Goal: Task Accomplishment & Management: Use online tool/utility

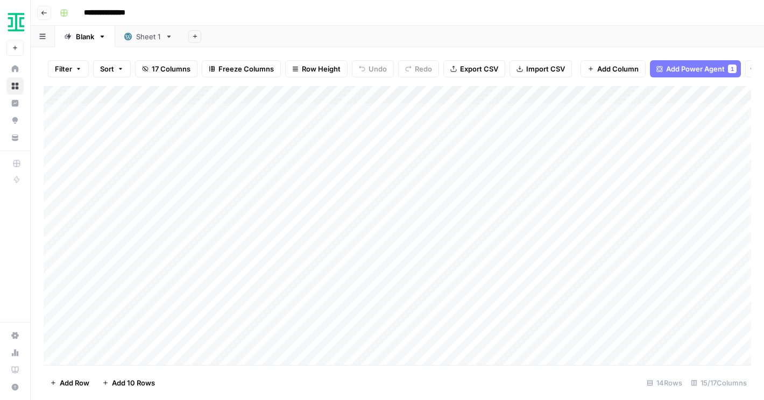
click at [145, 38] on div "Sheet 1" at bounding box center [148, 36] width 25 height 11
click at [42, 11] on icon "button" at bounding box center [44, 13] width 6 height 6
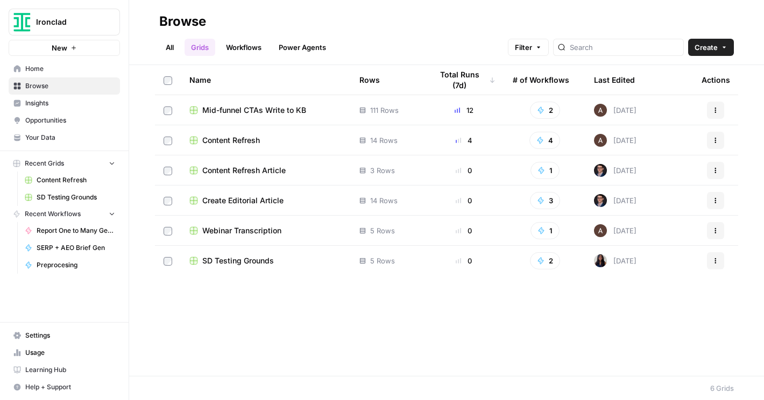
click at [33, 138] on span "Your Data" at bounding box center [70, 138] width 90 height 10
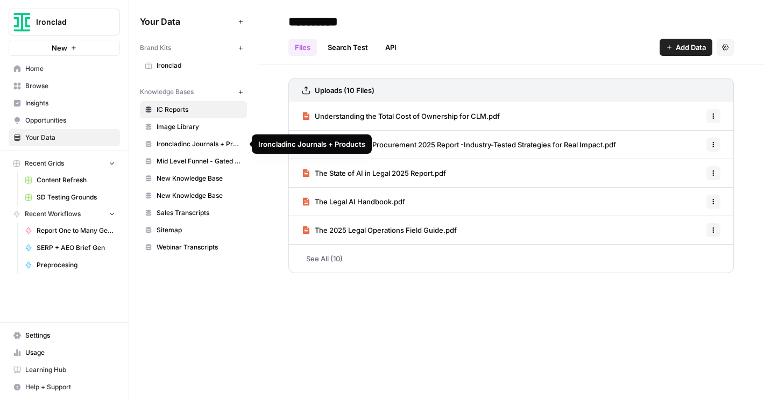
click at [696, 46] on span "Add Data" at bounding box center [691, 47] width 30 height 11
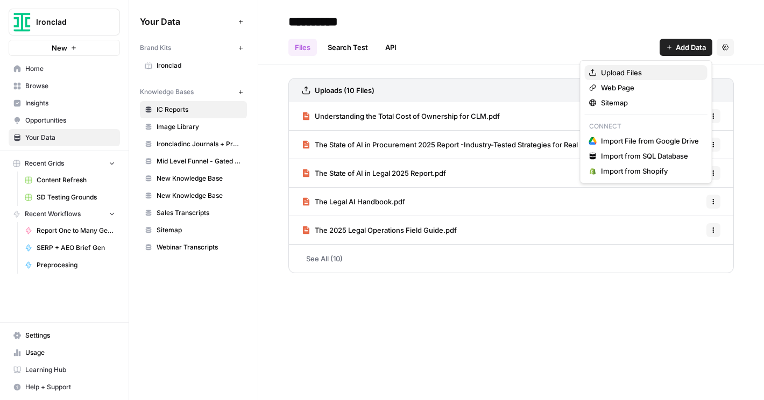
click at [638, 70] on span "Upload Files" at bounding box center [650, 72] width 98 height 11
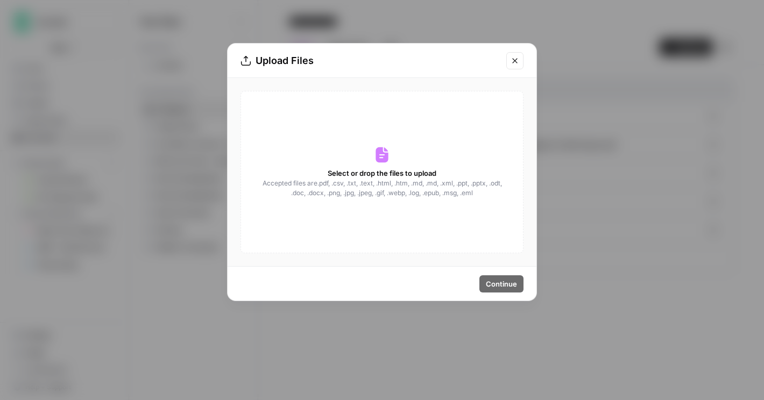
click at [416, 166] on div "Select or drop the files to upload Accepted files are .pdf, .csv, .txt, .text, …" at bounding box center [382, 172] width 283 height 163
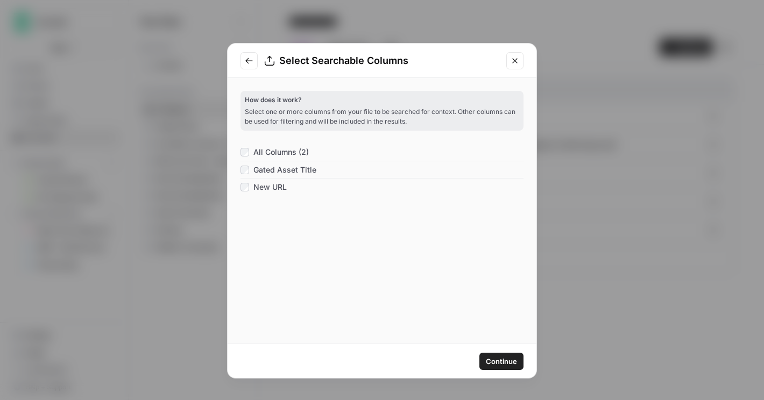
click at [500, 360] on span "Continue" at bounding box center [501, 361] width 31 height 11
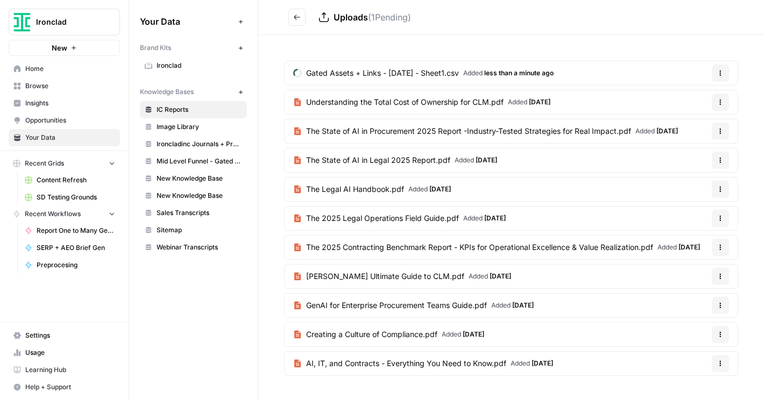
click at [171, 185] on link "New Knowledge Base" at bounding box center [193, 178] width 107 height 17
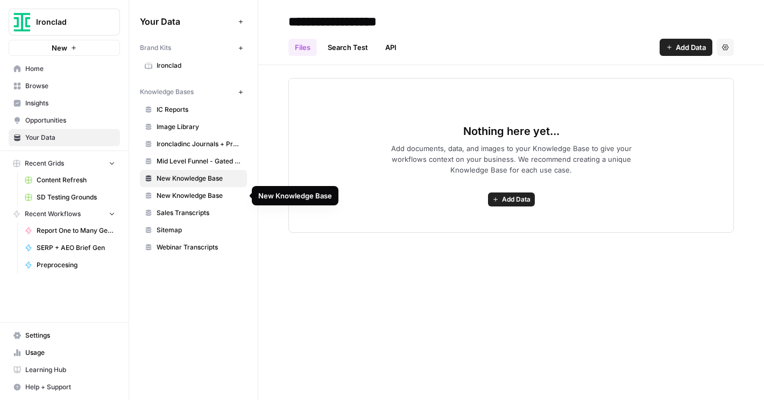
click at [173, 192] on span "New Knowledge Base" at bounding box center [200, 196] width 86 height 10
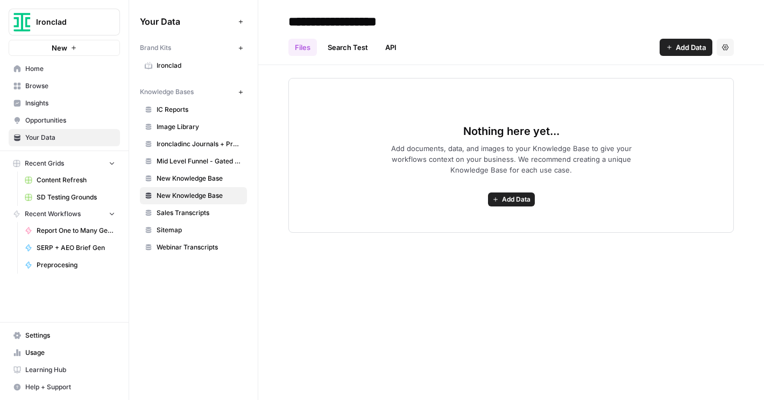
click at [181, 126] on span "Image Library" at bounding box center [200, 127] width 86 height 10
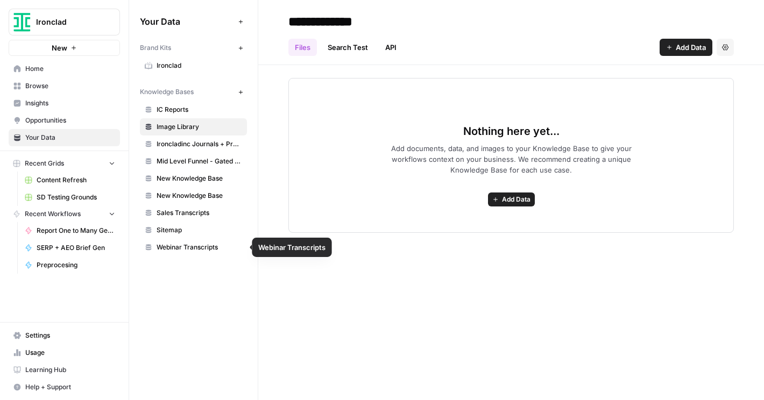
click at [170, 231] on span "Sitemap" at bounding box center [200, 230] width 86 height 10
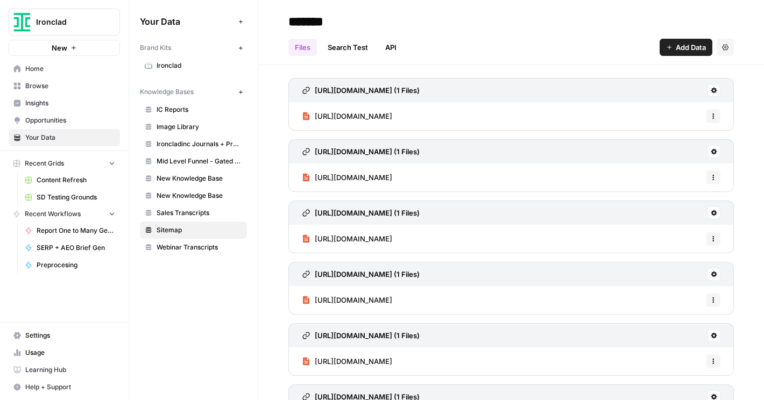
click at [338, 40] on link "Search Test" at bounding box center [347, 47] width 53 height 17
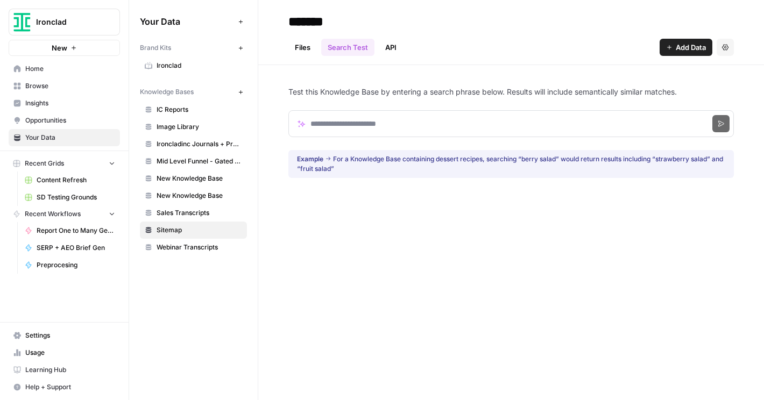
click at [295, 41] on link "Files" at bounding box center [302, 47] width 29 height 17
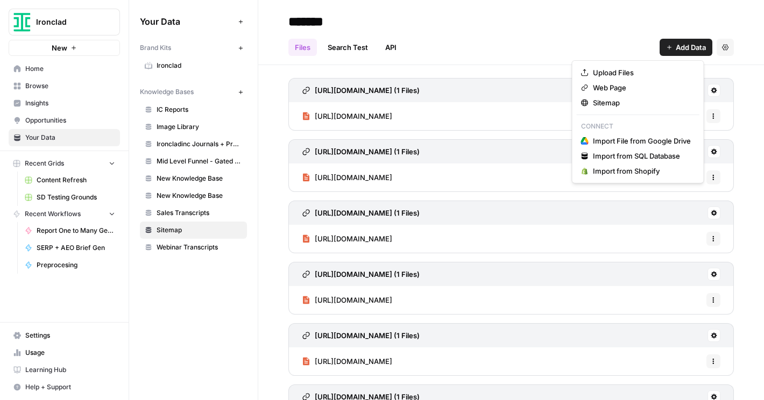
click at [678, 49] on span "Add Data" at bounding box center [691, 47] width 30 height 11
click at [663, 102] on span "Sitemap" at bounding box center [642, 102] width 98 height 11
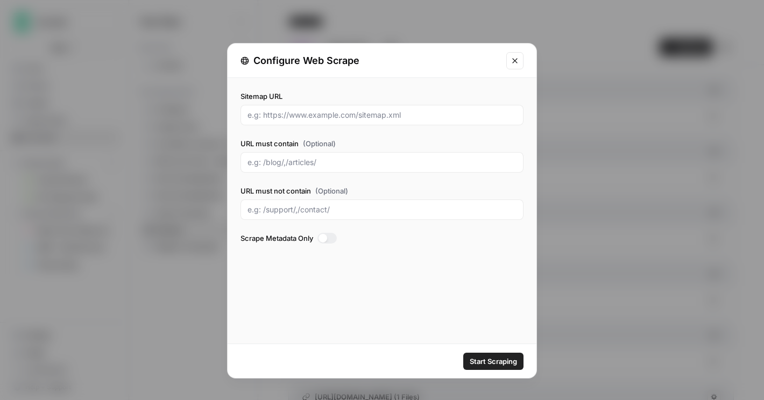
click at [510, 62] on button "Close modal" at bounding box center [514, 60] width 17 height 17
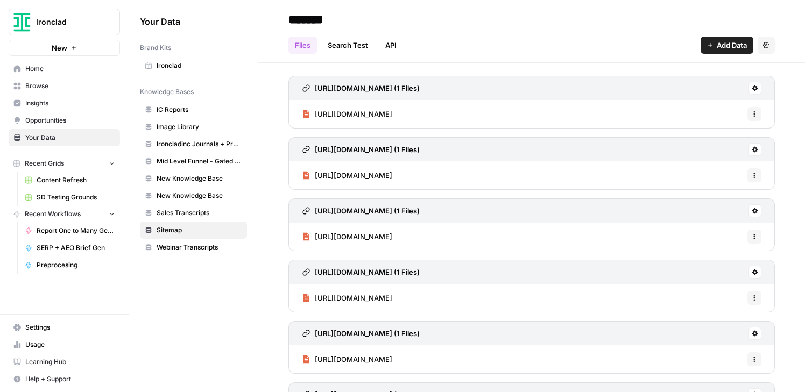
scroll to position [361, 0]
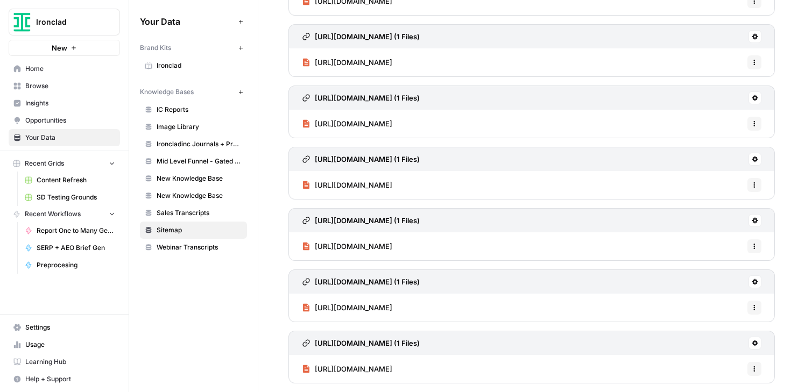
click at [190, 104] on link "IC Reports" at bounding box center [193, 109] width 107 height 17
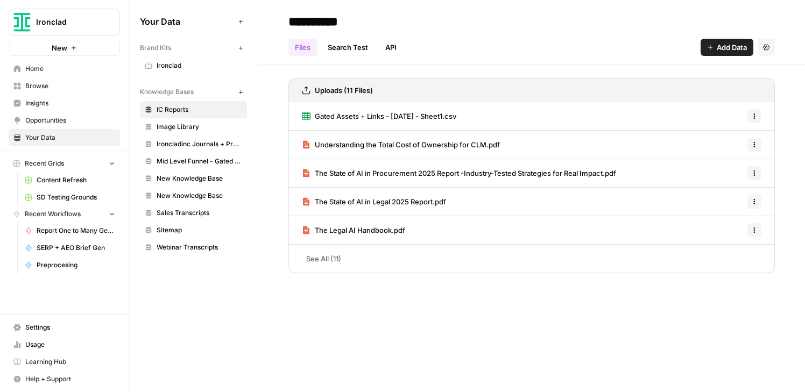
click at [754, 113] on icon "button" at bounding box center [754, 116] width 6 height 6
click at [731, 143] on span "Delete File" at bounding box center [730, 140] width 35 height 11
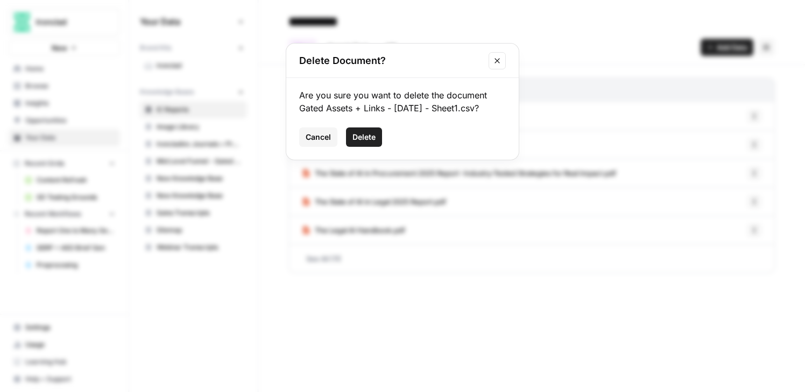
click at [361, 136] on span "Delete" at bounding box center [363, 137] width 23 height 11
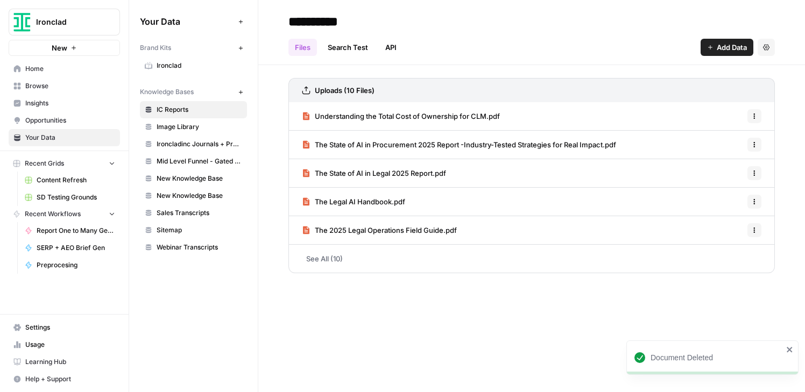
click at [190, 325] on div "Your Data Add Data Brand Kits New Ironclad Knowledge Bases New IC Reports Image…" at bounding box center [193, 196] width 129 height 392
click at [163, 180] on span "New Knowledge Base" at bounding box center [200, 179] width 86 height 10
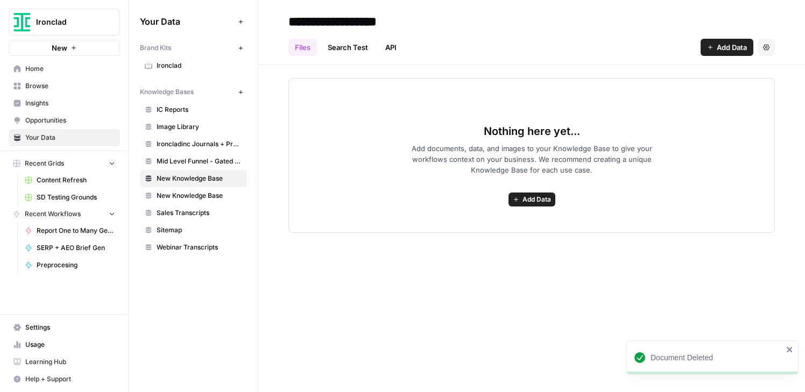
click at [346, 14] on input "**********" at bounding box center [370, 22] width 172 height 22
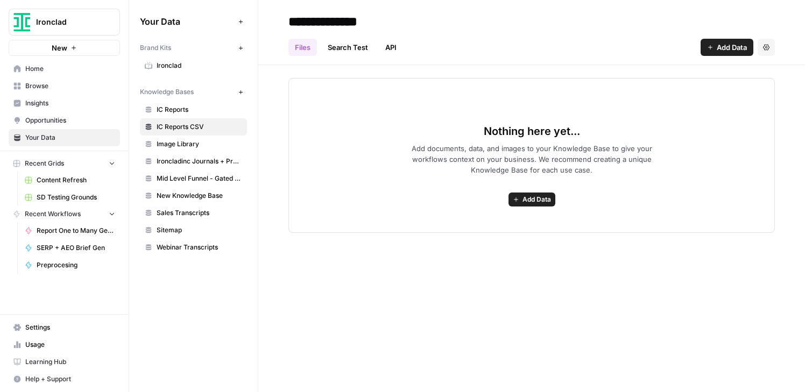
click at [399, 256] on div "**********" at bounding box center [531, 196] width 547 height 392
click at [348, 18] on input "**********" at bounding box center [370, 22] width 172 height 22
click at [351, 18] on input "**********" at bounding box center [370, 22] width 172 height 22
click at [395, 25] on input "**********" at bounding box center [370, 22] width 172 height 22
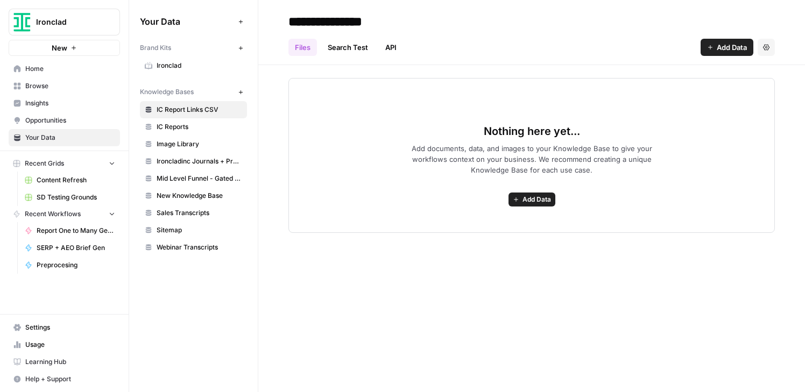
type input "**********"
click at [425, 266] on div "**********" at bounding box center [531, 196] width 547 height 392
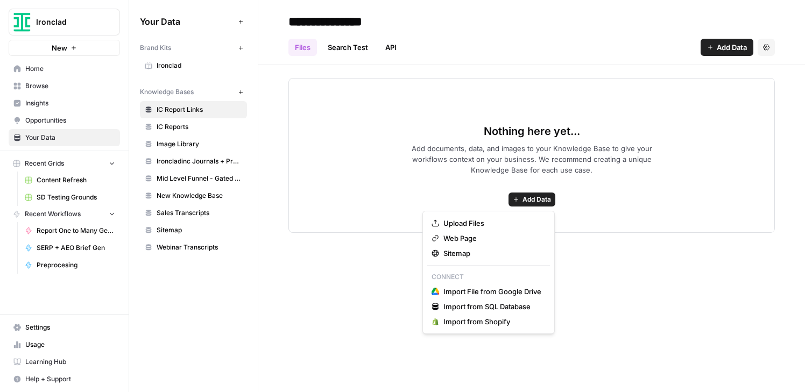
click at [524, 195] on span "Add Data" at bounding box center [537, 200] width 29 height 10
click at [478, 227] on span "Upload Files" at bounding box center [492, 223] width 98 height 11
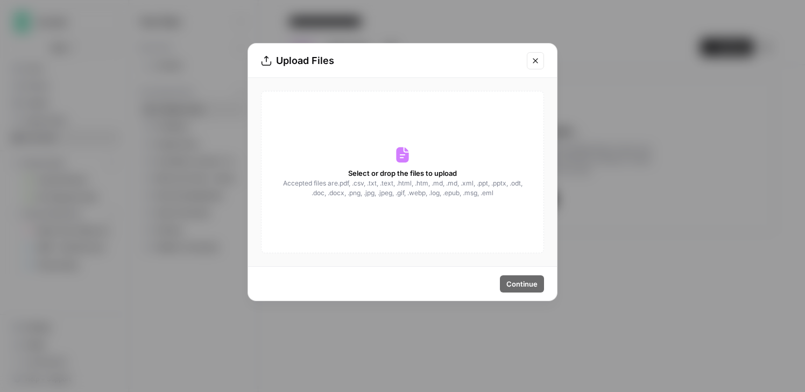
click at [385, 196] on span "Accepted files are .pdf, .csv, .txt, .text, .html, .htm, .md, .md, .xml, .ppt, …" at bounding box center [402, 188] width 241 height 19
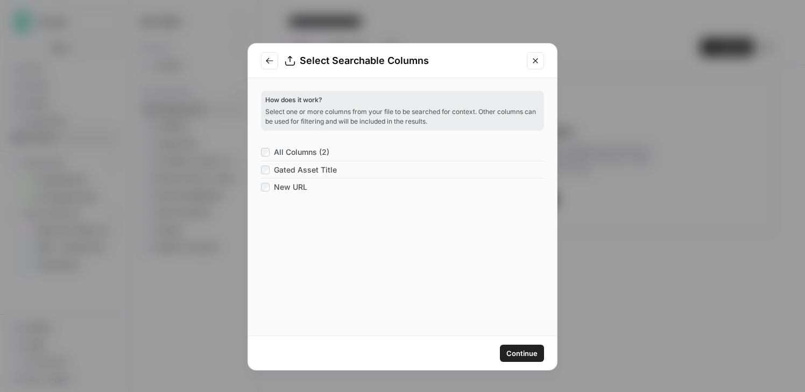
click at [521, 350] on span "Continue" at bounding box center [521, 353] width 31 height 11
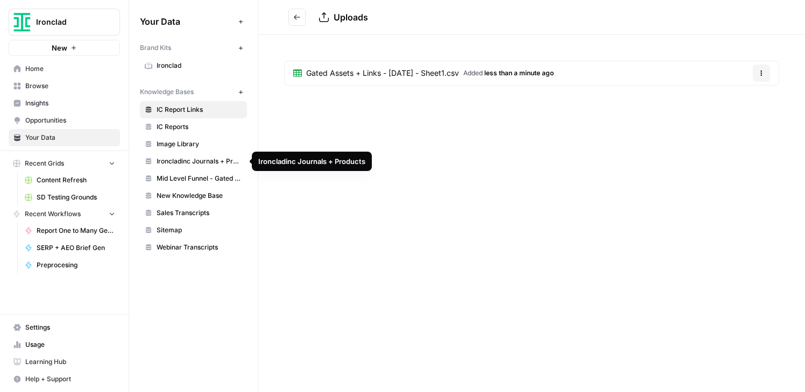
click at [208, 157] on span "Ironcladinc Journals + Products" at bounding box center [200, 162] width 86 height 10
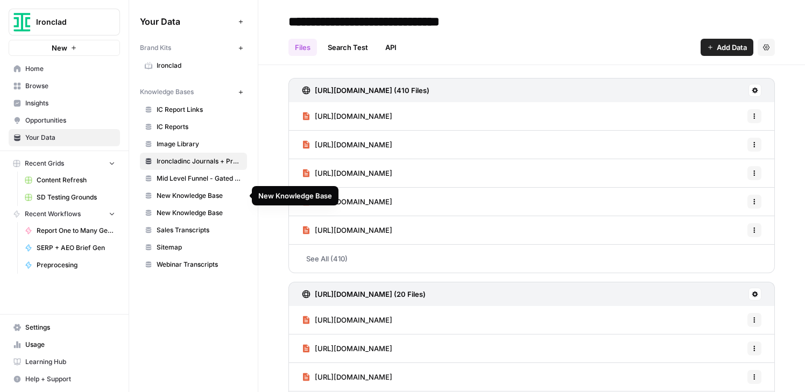
click at [193, 193] on span "New Knowledge Base" at bounding box center [200, 196] width 86 height 10
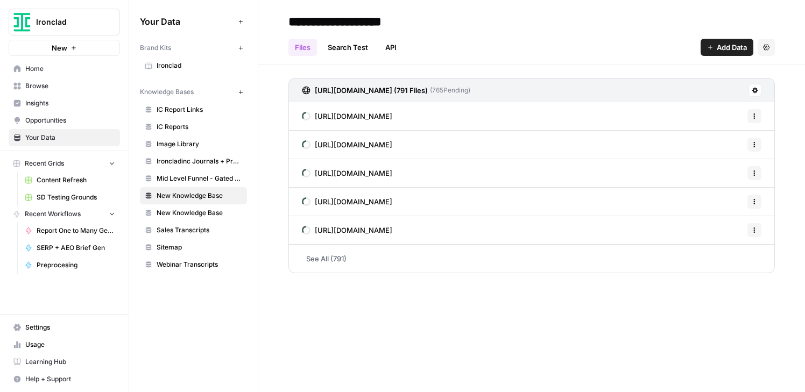
click at [193, 210] on span "New Knowledge Base" at bounding box center [200, 213] width 86 height 10
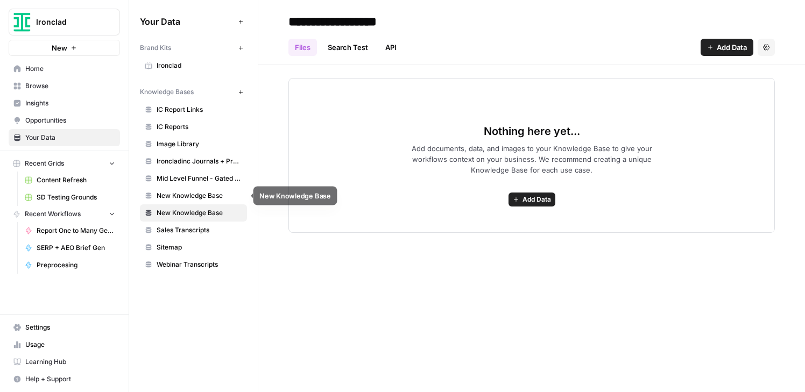
click at [184, 193] on span "New Knowledge Base" at bounding box center [200, 196] width 86 height 10
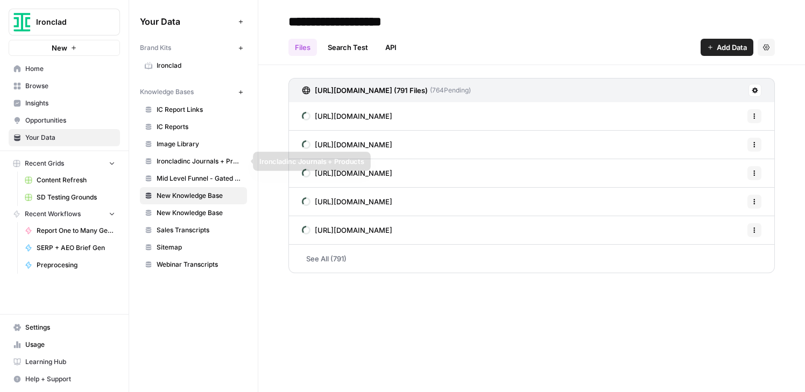
click at [189, 159] on span "Ironcladinc Journals + Products" at bounding box center [200, 162] width 86 height 10
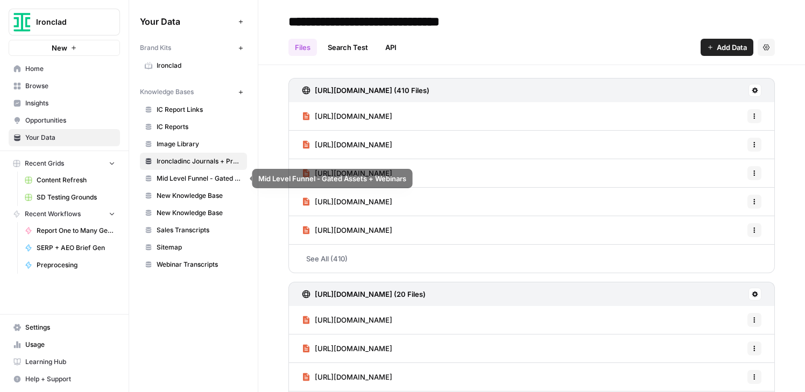
click at [186, 177] on span "Mid Level Funnel - Gated Assets + Webinars" at bounding box center [200, 179] width 86 height 10
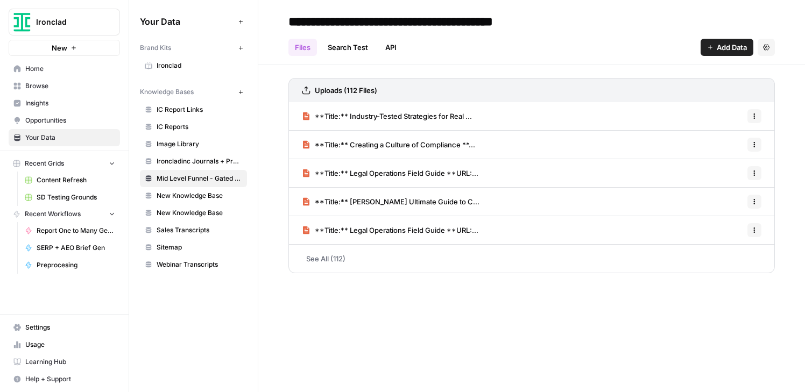
click at [330, 258] on link "See All (112)" at bounding box center [531, 259] width 486 height 28
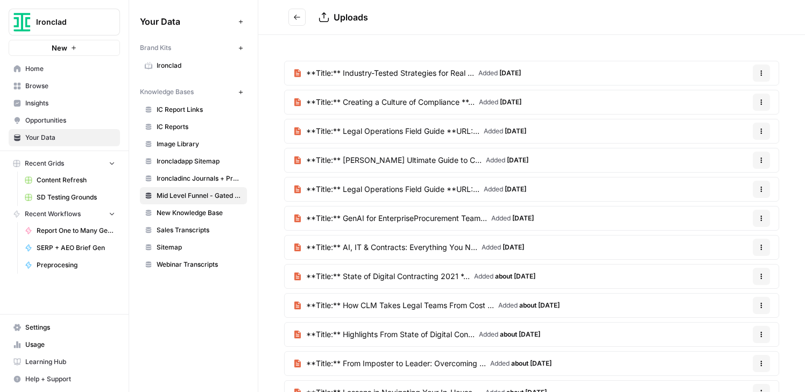
click at [291, 18] on button "Go back" at bounding box center [296, 17] width 17 height 17
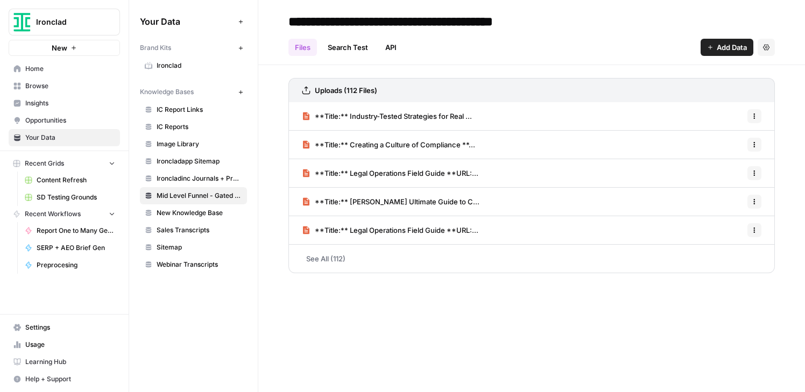
click at [714, 45] on button "Add Data" at bounding box center [727, 47] width 53 height 17
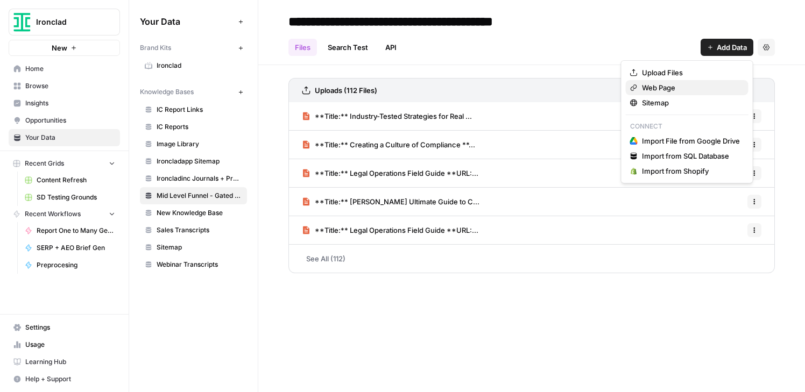
click at [673, 89] on span "Web Page" at bounding box center [691, 87] width 98 height 11
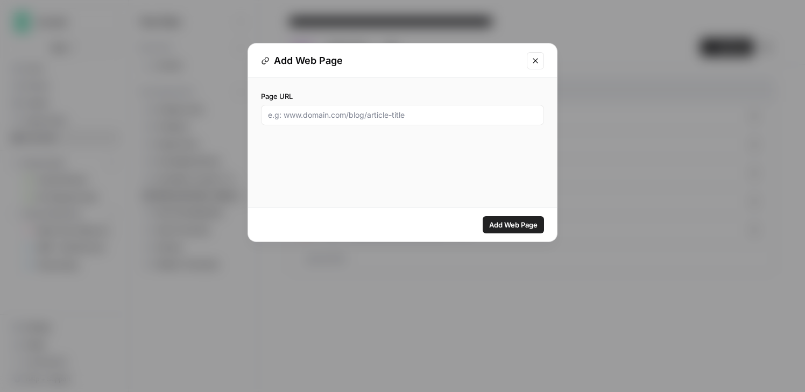
click at [534, 54] on button "Close modal" at bounding box center [535, 60] width 17 height 17
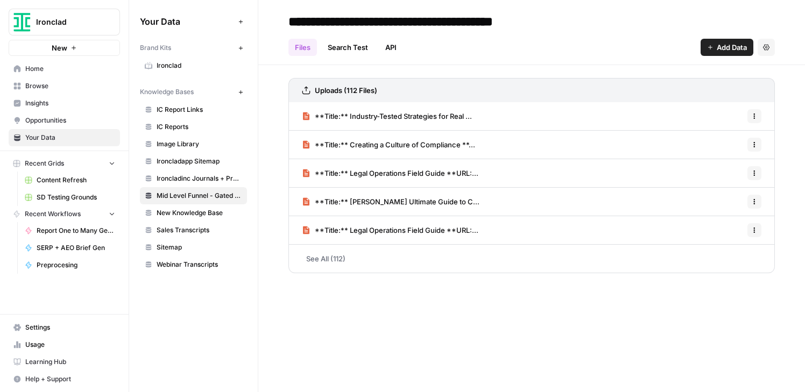
click at [724, 42] on span "Add Data" at bounding box center [732, 47] width 30 height 11
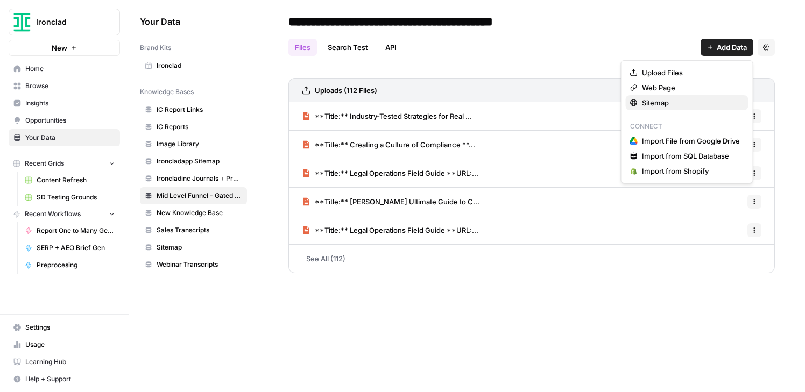
click at [679, 102] on span "Sitemap" at bounding box center [691, 102] width 98 height 11
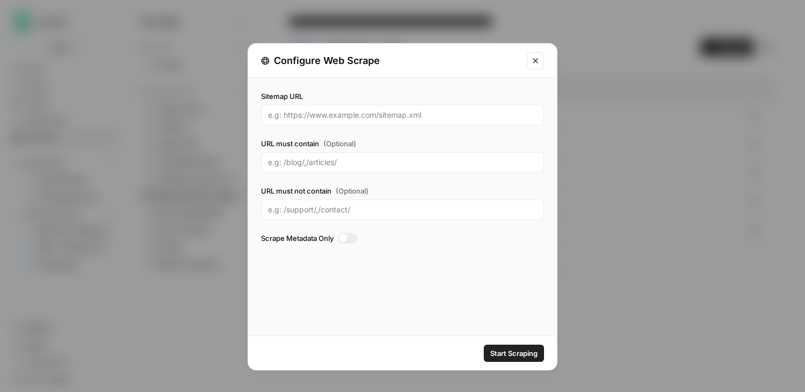
click at [533, 58] on icon "Close modal" at bounding box center [535, 60] width 5 height 5
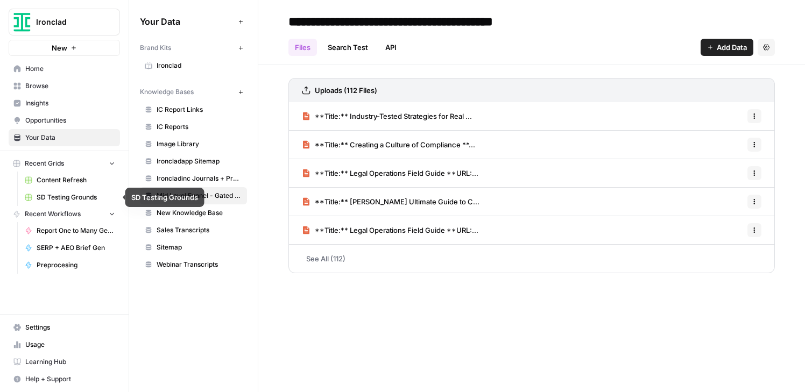
click at [48, 201] on span "SD Testing Grounds" at bounding box center [76, 198] width 79 height 10
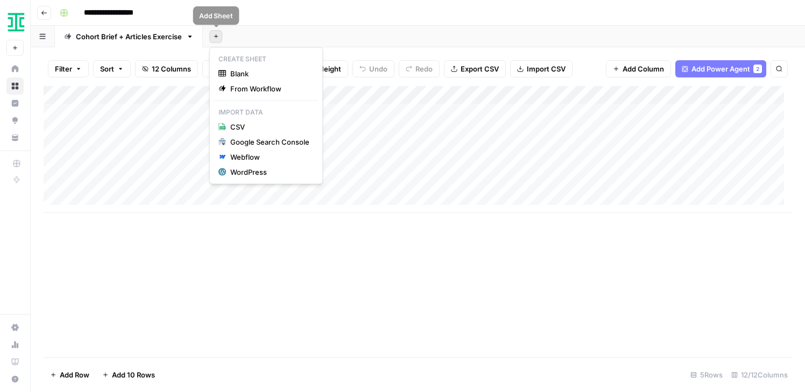
click at [217, 38] on icon "button" at bounding box center [216, 36] width 6 height 6
click at [222, 75] on icon "button" at bounding box center [222, 74] width 8 height 8
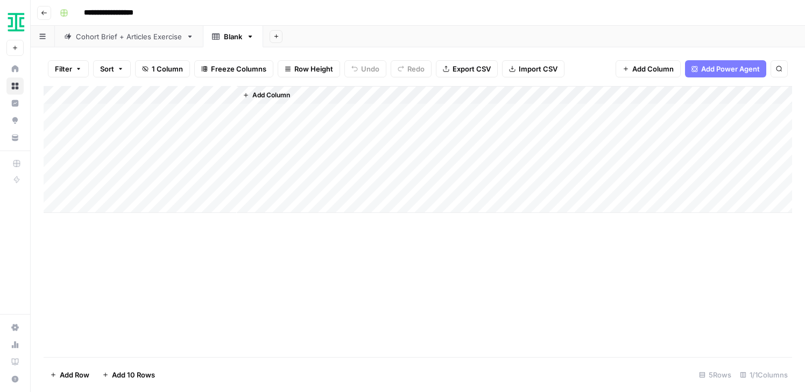
click at [226, 39] on div "Blank" at bounding box center [233, 36] width 18 height 11
type input "*"
type input "**********"
click at [256, 253] on div "Add Column" at bounding box center [418, 221] width 749 height 271
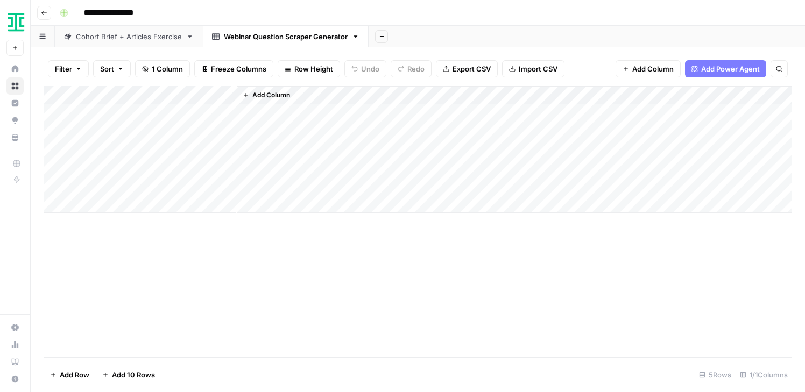
click at [107, 95] on div "Add Column" at bounding box center [418, 149] width 749 height 127
click at [107, 95] on div at bounding box center [159, 97] width 156 height 22
click at [107, 122] on input "Title" at bounding box center [145, 121] width 109 height 11
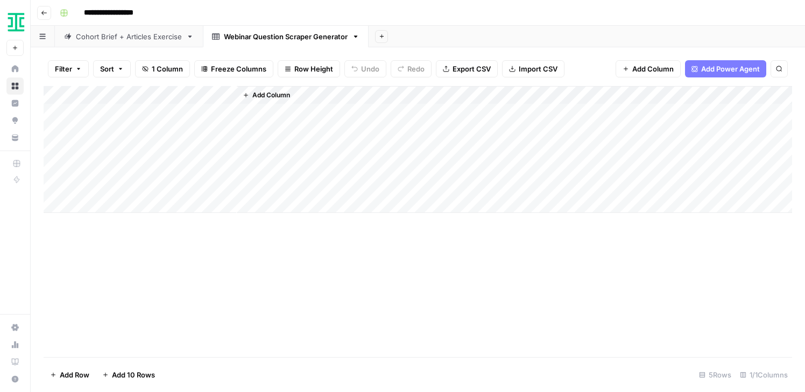
click at [226, 96] on div "Add Column" at bounding box center [418, 149] width 749 height 127
click at [125, 103] on div at bounding box center [159, 97] width 156 height 22
click at [122, 94] on div at bounding box center [159, 97] width 156 height 22
click at [243, 260] on div "Add Column" at bounding box center [418, 221] width 749 height 271
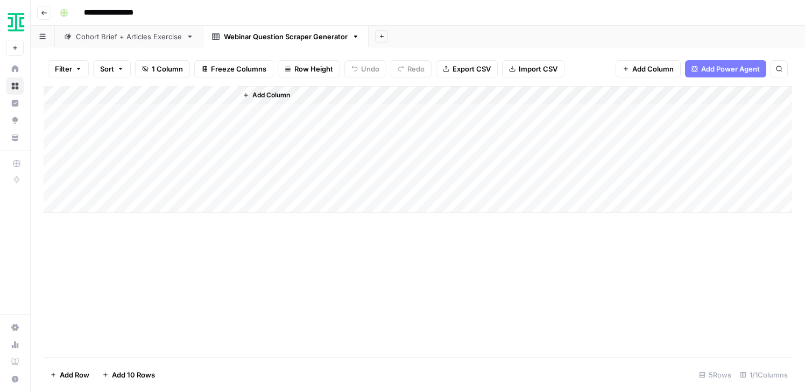
click at [101, 94] on div "Add Column" at bounding box center [418, 149] width 749 height 127
click at [101, 94] on div at bounding box center [159, 97] width 156 height 22
click at [109, 121] on input "Title" at bounding box center [145, 121] width 109 height 11
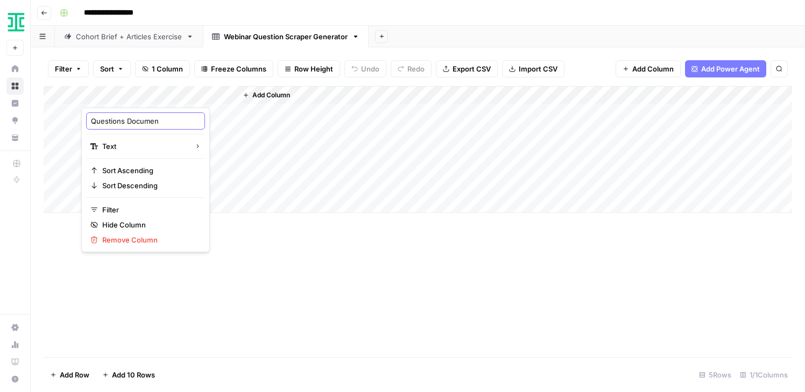
type input "Questions Document"
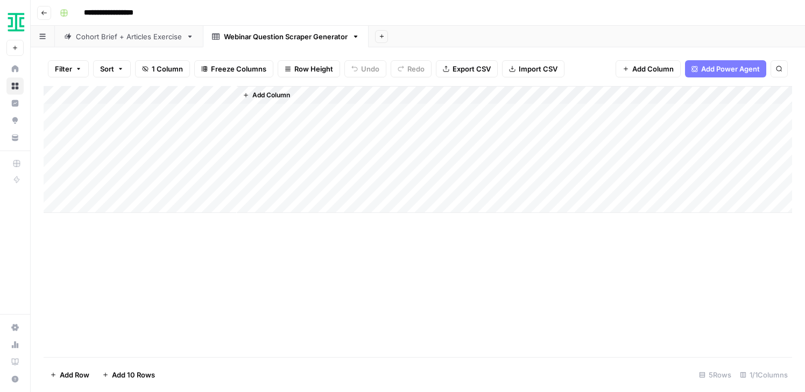
click at [267, 97] on span "Add Column" at bounding box center [271, 95] width 38 height 10
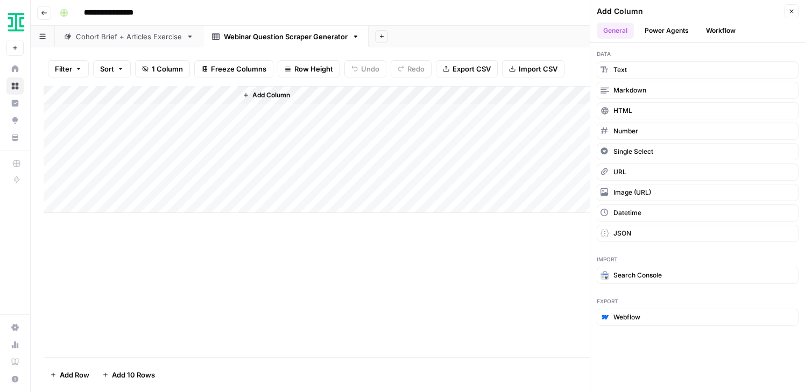
click at [735, 31] on button "Workflow" at bounding box center [721, 31] width 43 height 16
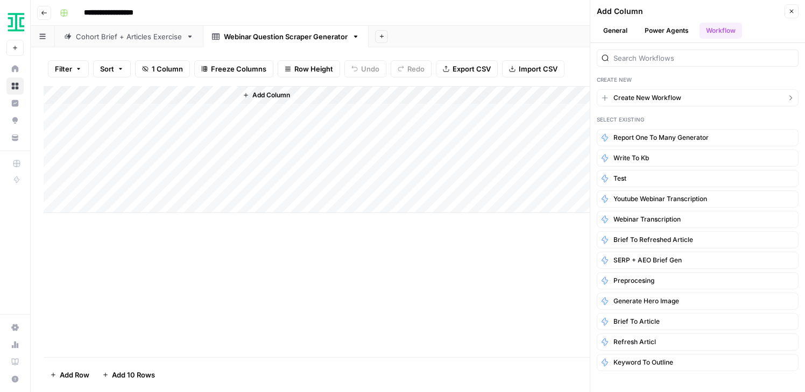
click at [659, 97] on span "Create New Workflow" at bounding box center [647, 98] width 68 height 10
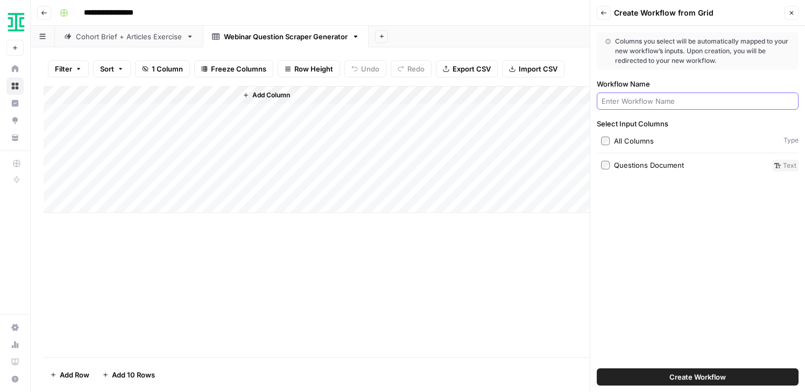
click at [657, 100] on input "Workflow Name" at bounding box center [698, 101] width 192 height 11
type input "Webinar Question Scraper Generator"
click at [699, 227] on div "Columns you select will be automatically mapped to your new workflow’s inputs. …" at bounding box center [697, 209] width 215 height 366
click at [743, 253] on div "Columns you select will be automatically mapped to your new workflow’s inputs. …" at bounding box center [697, 209] width 215 height 366
click at [368, 24] on div "**********" at bounding box center [418, 196] width 774 height 392
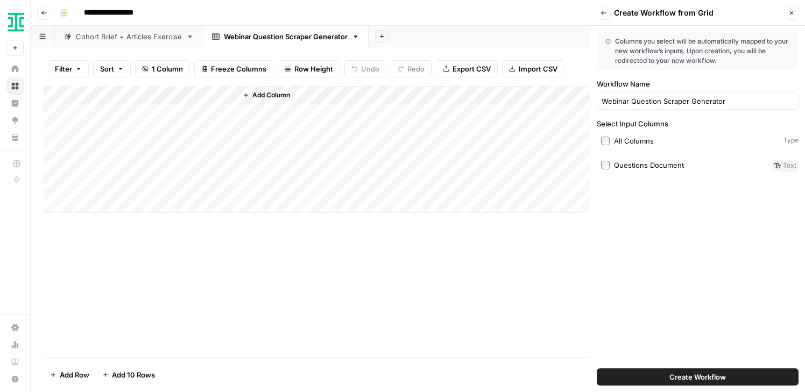
drag, startPoint x: 365, startPoint y: 342, endPoint x: 405, endPoint y: 389, distance: 62.2
click at [405, 389] on div "Filter Sort 1 Column Freeze Columns Row Height Undo Redo Export CSV Import CSV …" at bounding box center [418, 219] width 774 height 345
click at [669, 372] on span "Create Workflow" at bounding box center [697, 377] width 57 height 11
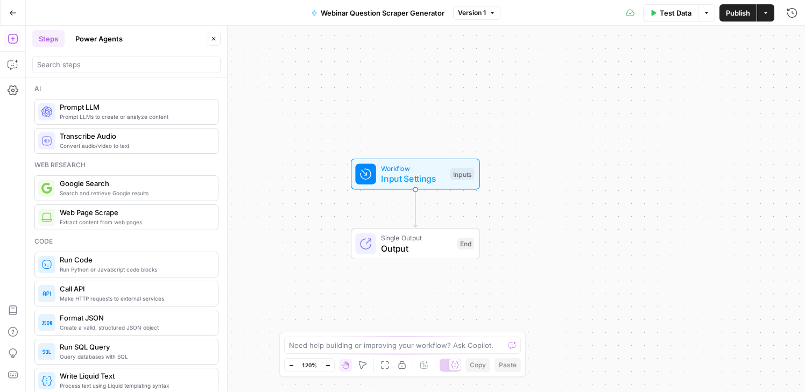
click at [413, 171] on span "Workflow" at bounding box center [413, 168] width 64 height 10
click at [665, 86] on Document "Questions Document (Optional)" at bounding box center [704, 86] width 172 height 11
click at [681, 83] on Document "Questions Document (Optional)" at bounding box center [704, 86] width 172 height 11
click at [753, 64] on span "edit field" at bounding box center [756, 66] width 24 height 9
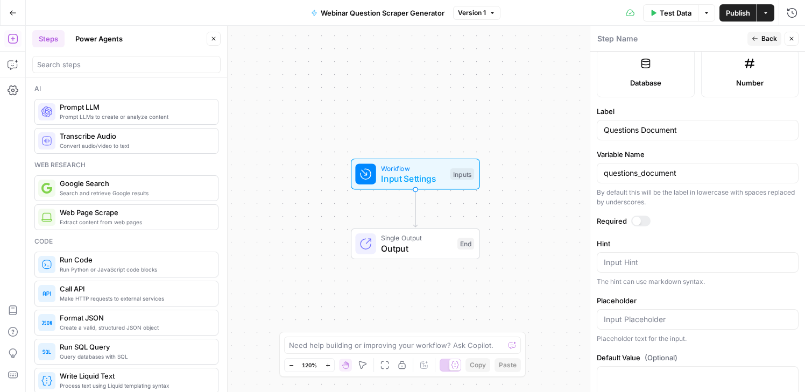
scroll to position [309, 0]
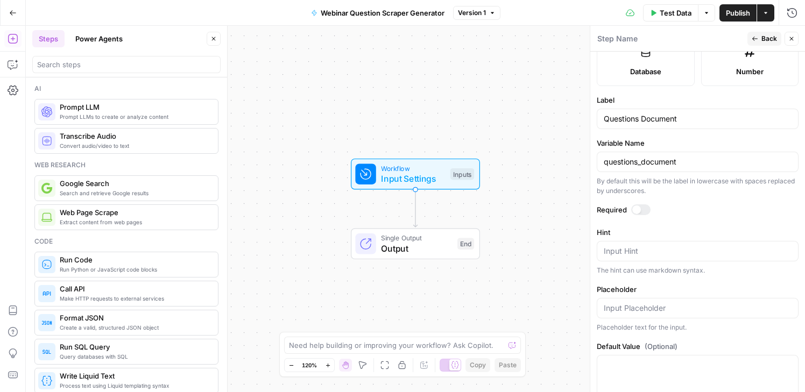
click at [641, 204] on div at bounding box center [640, 209] width 19 height 11
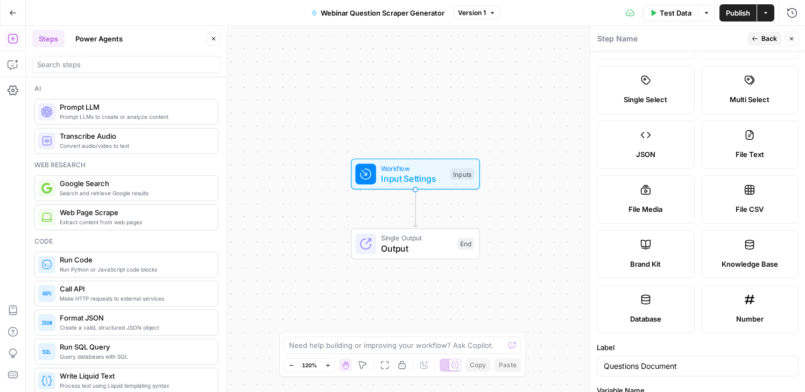
scroll to position [0, 0]
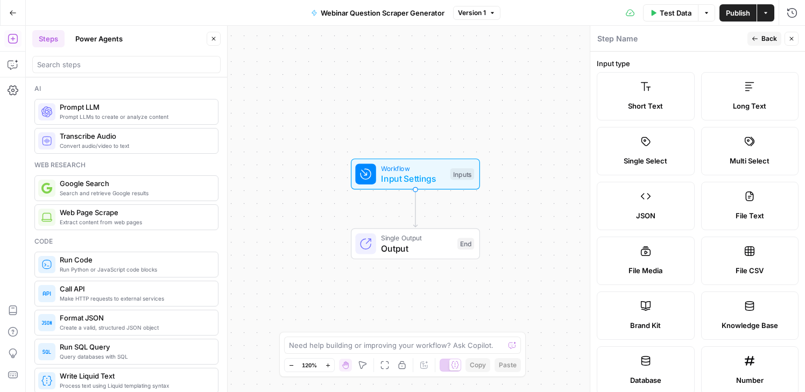
click at [756, 205] on label "File Text" at bounding box center [750, 206] width 98 height 48
type textarea "Supports .pdf, .txt, .docx, .md file types"
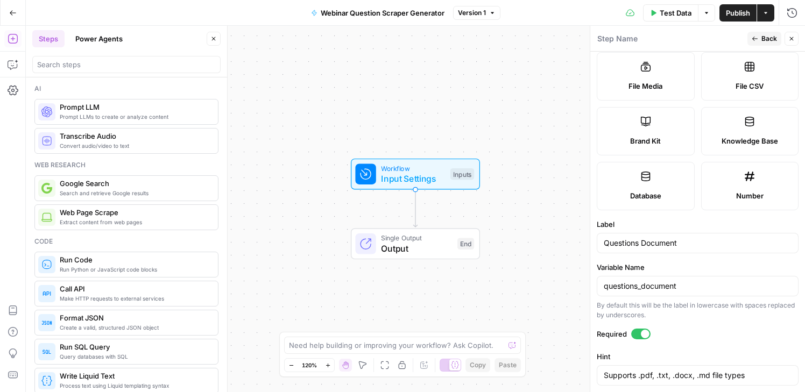
scroll to position [256, 0]
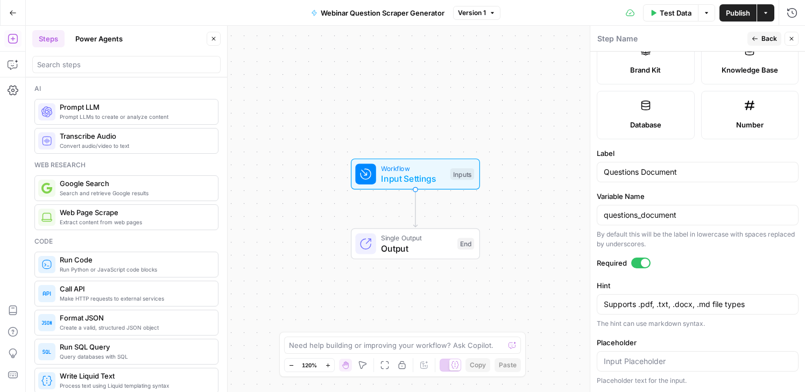
click at [764, 33] on button "Back" at bounding box center [764, 39] width 34 height 14
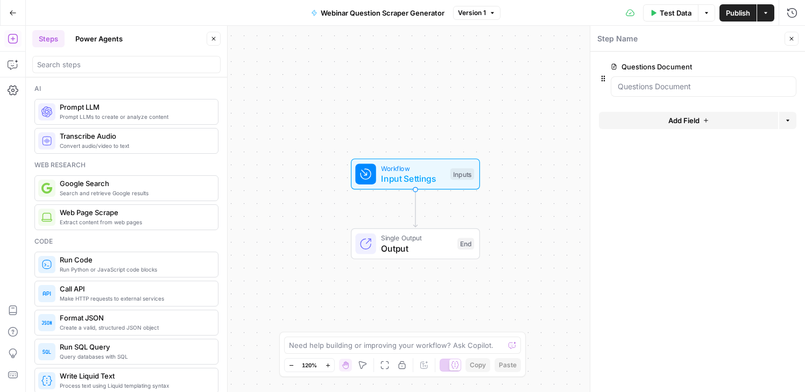
click at [721, 173] on form "Questions Document edit field Delete group Add Field Options" at bounding box center [697, 222] width 215 height 341
click at [407, 167] on span "Workflow" at bounding box center [413, 168] width 64 height 10
click at [441, 146] on span "Test Step" at bounding box center [451, 151] width 34 height 12
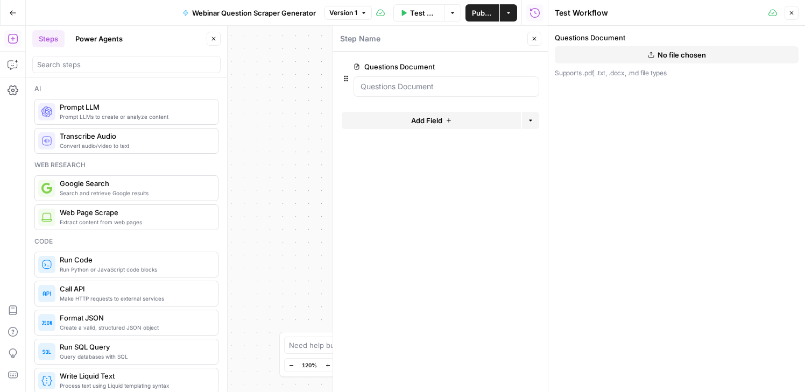
click at [638, 56] on button "No file chosen" at bounding box center [677, 54] width 244 height 17
click at [764, 12] on icon "button" at bounding box center [791, 13] width 6 height 6
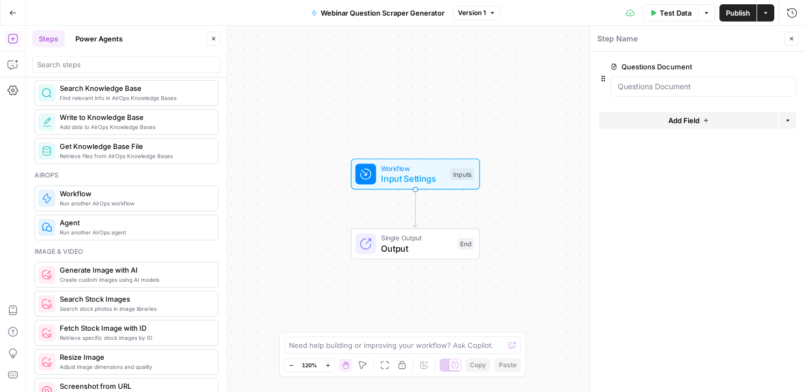
scroll to position [553, 0]
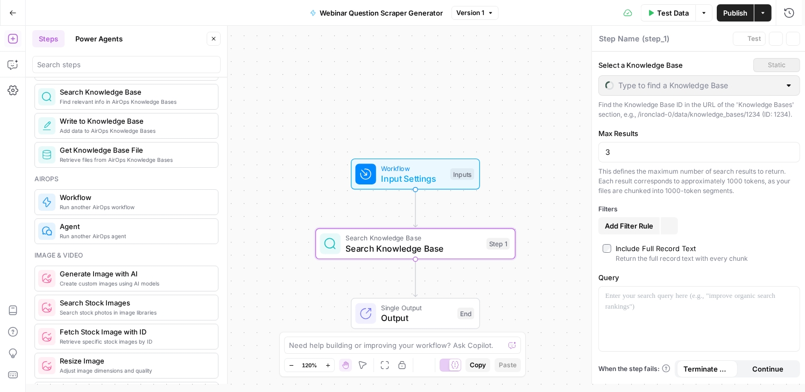
type textarea "Search Knowledge Base"
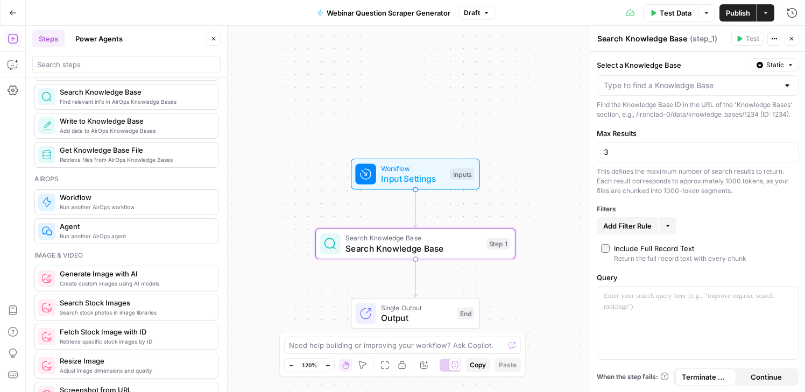
click at [764, 66] on span "Static" at bounding box center [775, 65] width 18 height 10
click at [745, 115] on span "Liquid" at bounding box center [754, 112] width 61 height 11
click at [685, 83] on p at bounding box center [689, 85] width 171 height 11
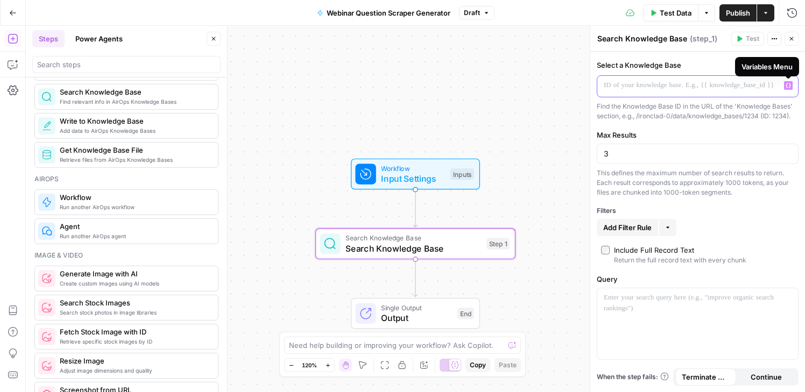
click at [764, 87] on icon "button" at bounding box center [788, 85] width 5 height 5
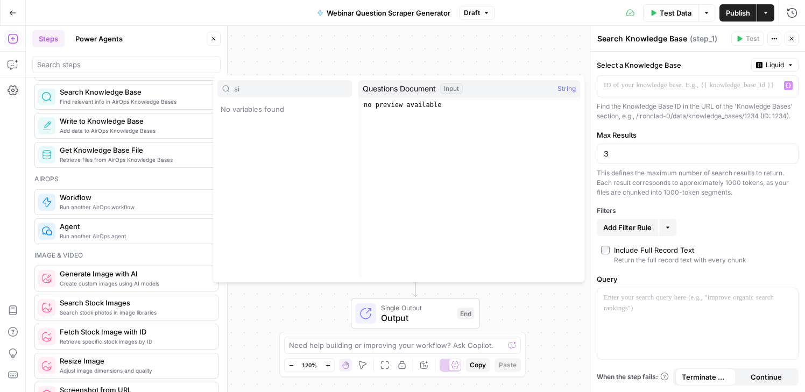
type input "s"
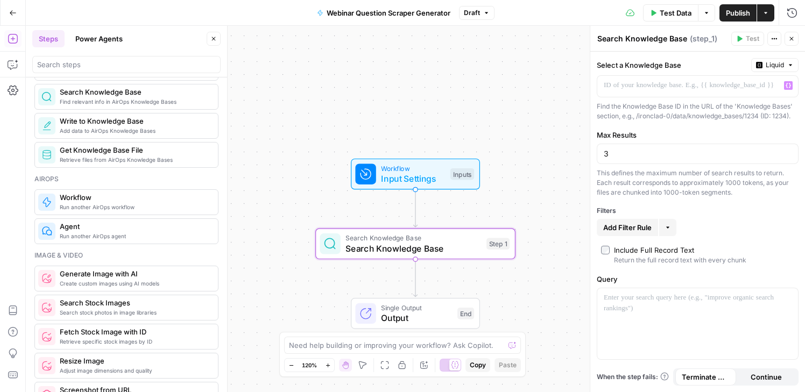
click at [378, 175] on div "Workflow Input Settings Inputs Test Step" at bounding box center [414, 174] width 119 height 22
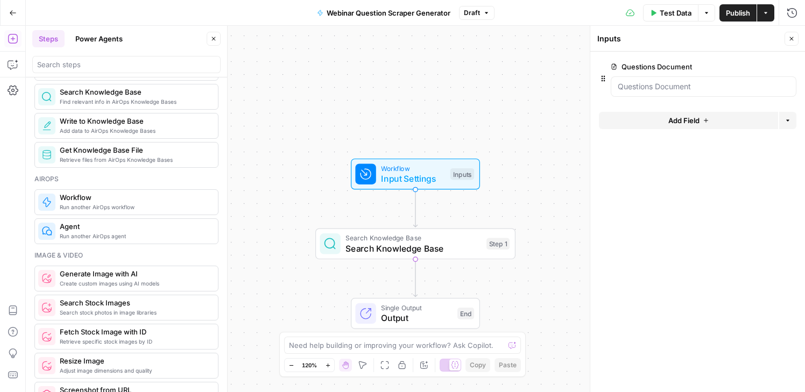
drag, startPoint x: 719, startPoint y: 154, endPoint x: 706, endPoint y: 142, distance: 17.9
click at [717, 153] on form "Questions Document edit field Delete group Add Field Options" at bounding box center [697, 222] width 215 height 341
click at [691, 117] on span "Add Field" at bounding box center [683, 120] width 31 height 11
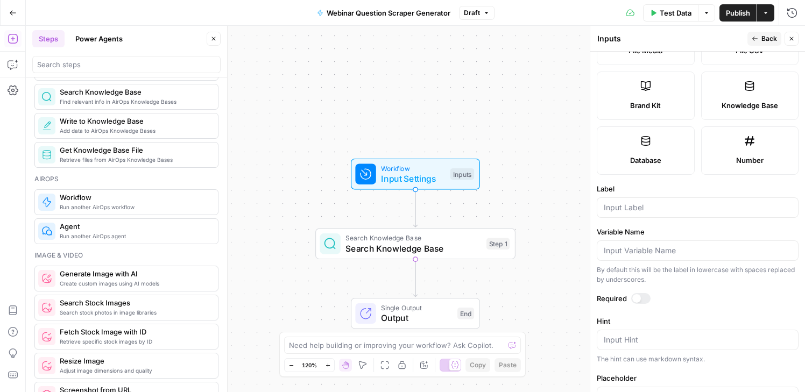
scroll to position [210, 0]
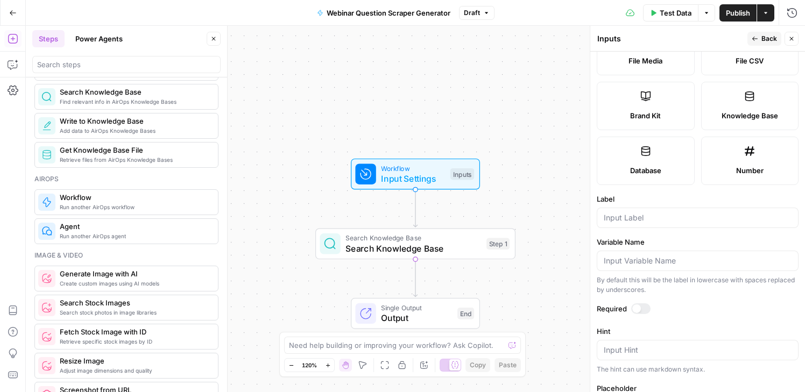
click at [741, 114] on span "Knowledge Base" at bounding box center [750, 115] width 57 height 11
click at [669, 221] on input "Label" at bounding box center [698, 218] width 188 height 11
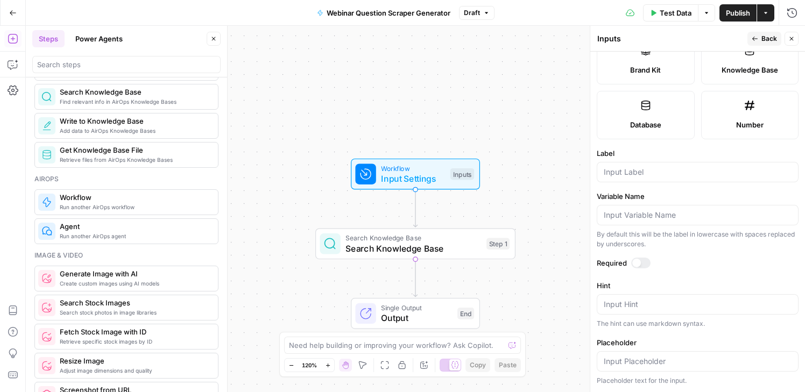
click at [643, 258] on div at bounding box center [640, 263] width 19 height 11
click at [683, 172] on input "Label" at bounding box center [698, 172] width 188 height 11
type input "S"
click at [676, 253] on form "Input type Short Text Long Text Single Select Multi Select JSON File Text File …" at bounding box center [697, 222] width 215 height 341
drag, startPoint x: 765, startPoint y: 40, endPoint x: 700, endPoint y: 169, distance: 144.6
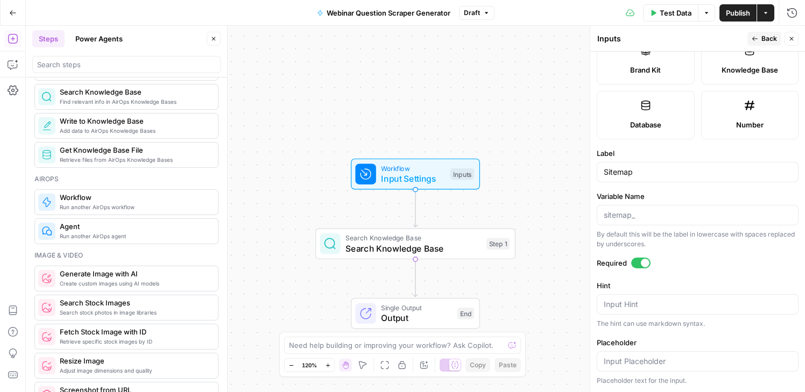
click at [700, 174] on div "Inputs Inputs Back Close Input type Short Text Long Text Single Select Multi Se…" at bounding box center [697, 209] width 215 height 366
click at [700, 169] on input "Sitemap" at bounding box center [698, 172] width 188 height 11
type input "Sitemap"
click at [687, 263] on label "Required" at bounding box center [698, 263] width 202 height 11
click at [764, 37] on span "Back" at bounding box center [769, 39] width 16 height 10
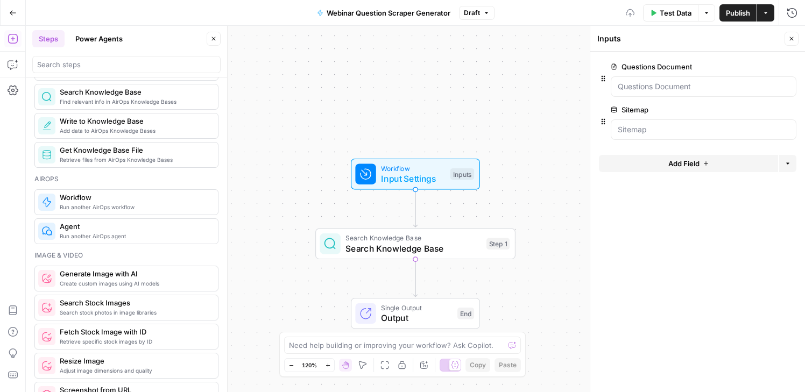
click at [696, 258] on form "Questions Document edit field Delete group Sitemap edit field Delete group Add …" at bounding box center [697, 222] width 215 height 341
click at [694, 155] on button "Add Field" at bounding box center [688, 163] width 179 height 17
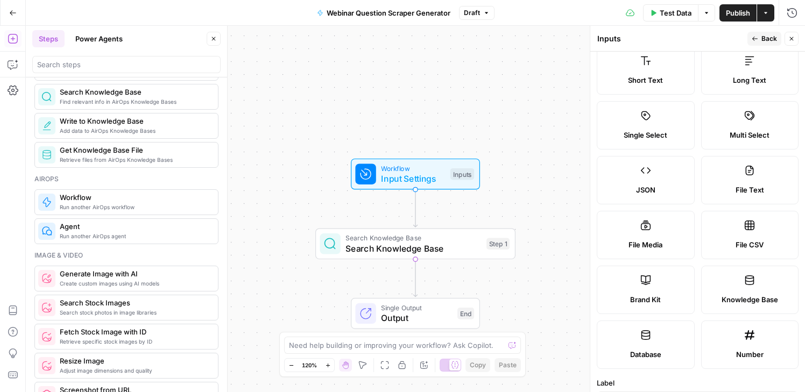
scroll to position [58, 0]
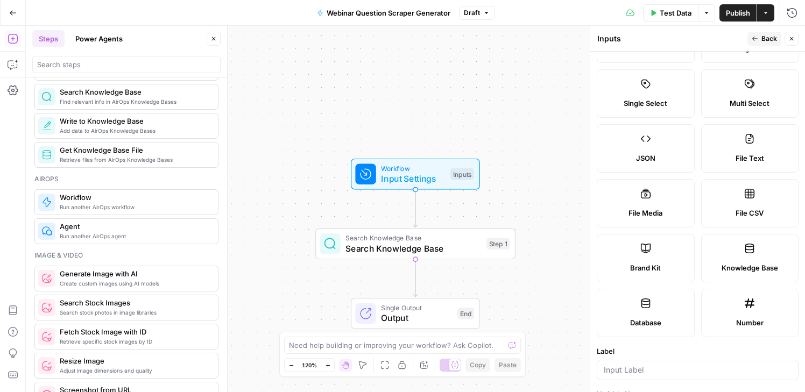
click at [644, 257] on label "Brand Kit" at bounding box center [646, 258] width 98 height 48
type input "Brand Kit"
type input "brand_kit"
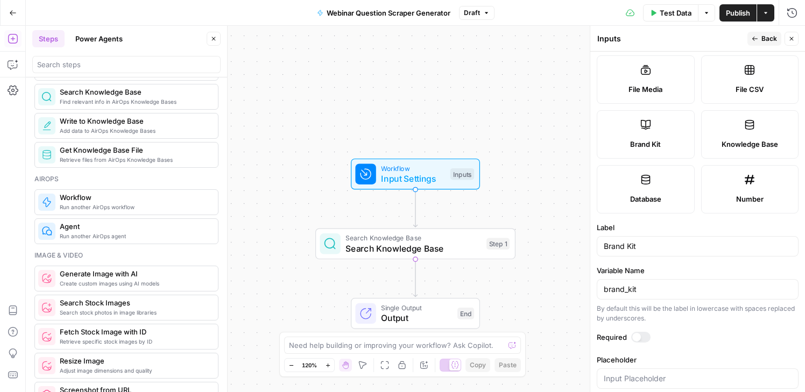
scroll to position [199, 0]
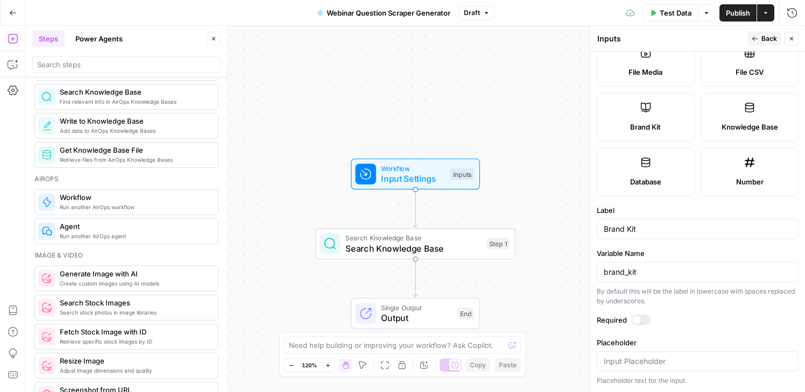
click at [764, 34] on span "Back" at bounding box center [769, 39] width 16 height 10
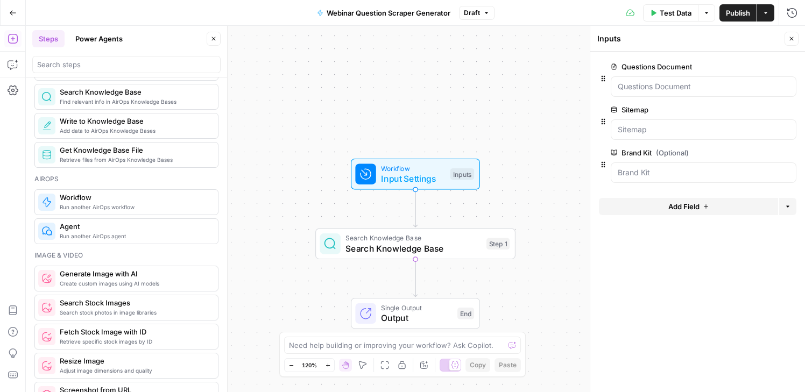
click at [698, 214] on button "Add Field" at bounding box center [688, 206] width 179 height 17
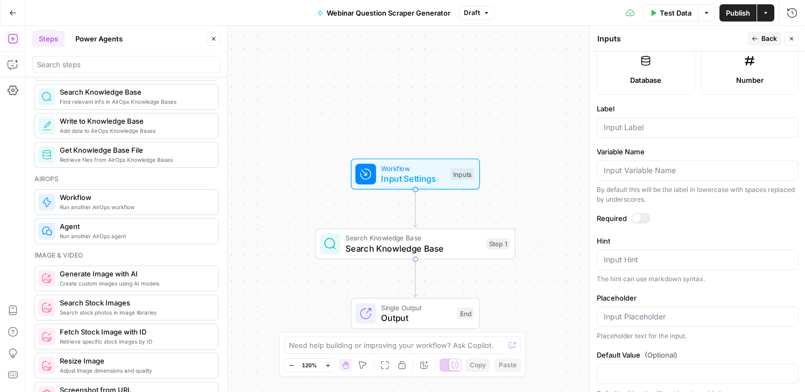
scroll to position [142, 0]
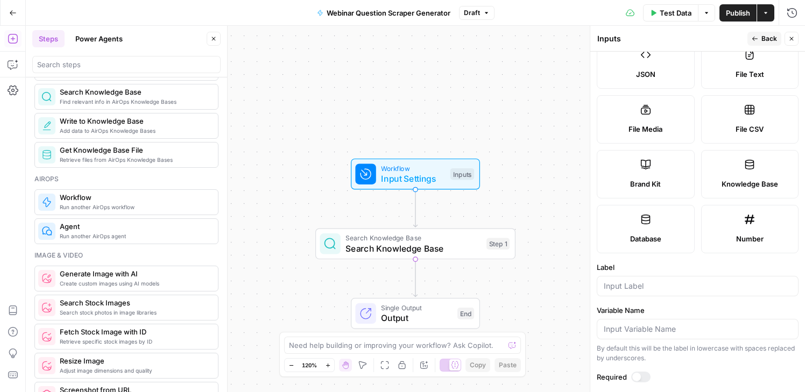
click at [757, 33] on button "Back" at bounding box center [764, 39] width 34 height 14
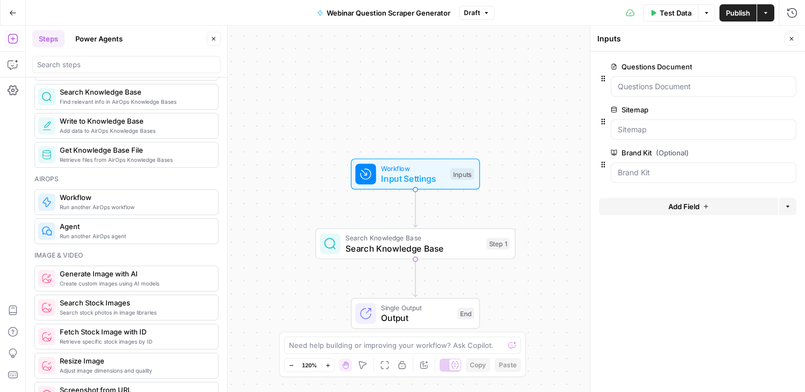
click at [721, 269] on form "Questions Document edit field Delete group Sitemap edit field Delete group Bran…" at bounding box center [697, 222] width 215 height 341
click at [404, 243] on span "Search Knowledge Base" at bounding box center [413, 248] width 136 height 13
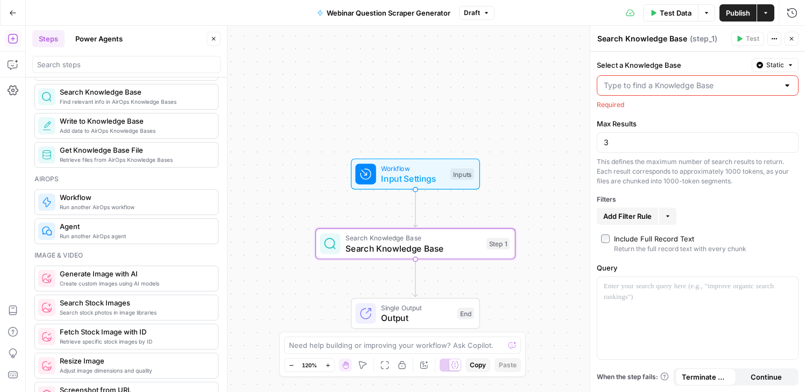
click at [764, 86] on div at bounding box center [787, 85] width 9 height 11
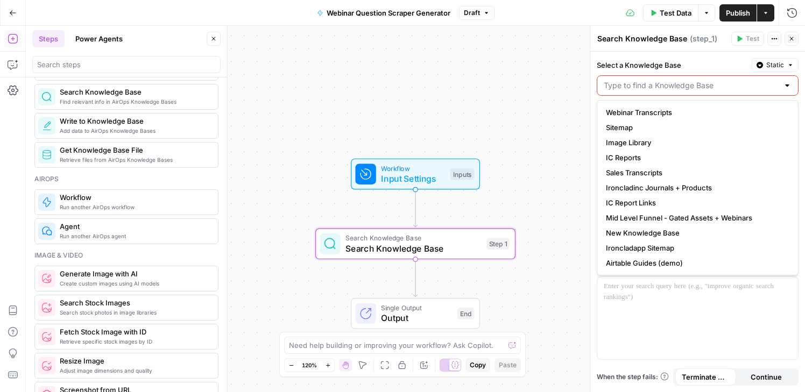
click at [764, 63] on span "Static" at bounding box center [775, 65] width 18 height 10
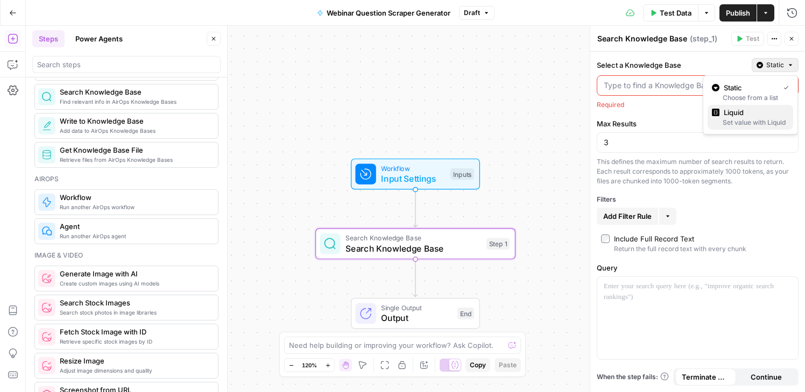
click at [758, 121] on div "Set value with Liquid" at bounding box center [750, 123] width 77 height 10
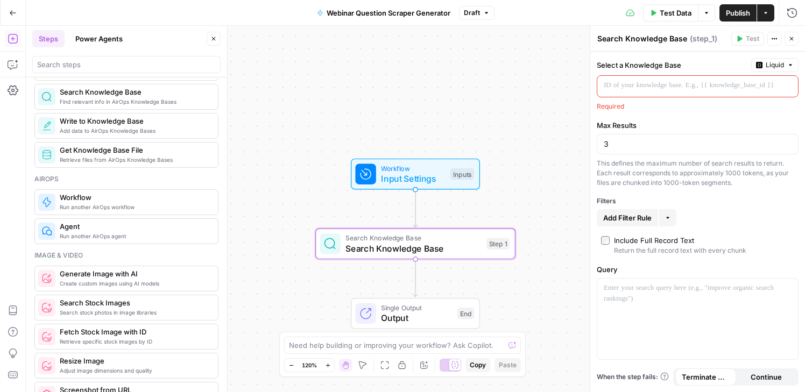
click at [763, 112] on div "Select a Knowledge Base Liquid Required Max Results 3 This defines the maximum …" at bounding box center [697, 222] width 215 height 341
drag, startPoint x: 673, startPoint y: 150, endPoint x: 683, endPoint y: 130, distance: 21.7
click at [673, 149] on div "3" at bounding box center [698, 144] width 202 height 20
click at [764, 86] on icon "button" at bounding box center [788, 85] width 5 height 5
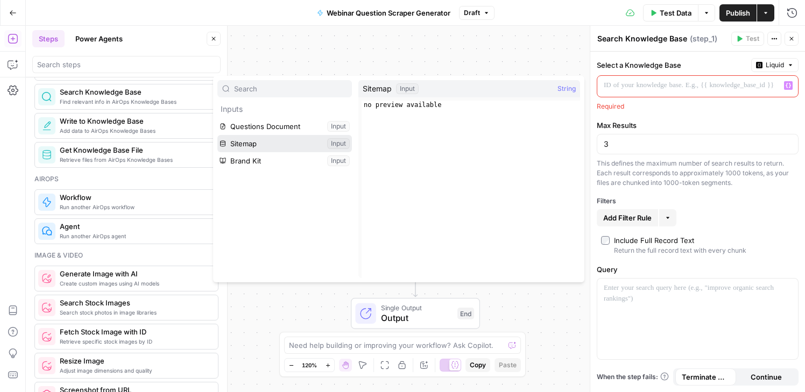
click at [273, 144] on button "Select variable Sitemap" at bounding box center [284, 143] width 135 height 17
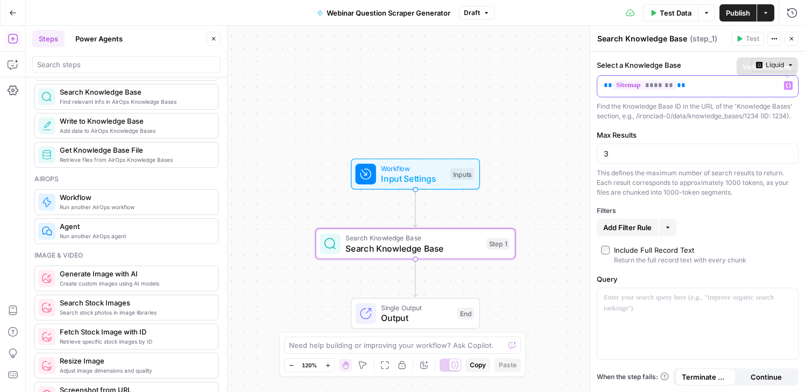
click at [764, 86] on icon "button" at bounding box center [788, 85] width 5 height 5
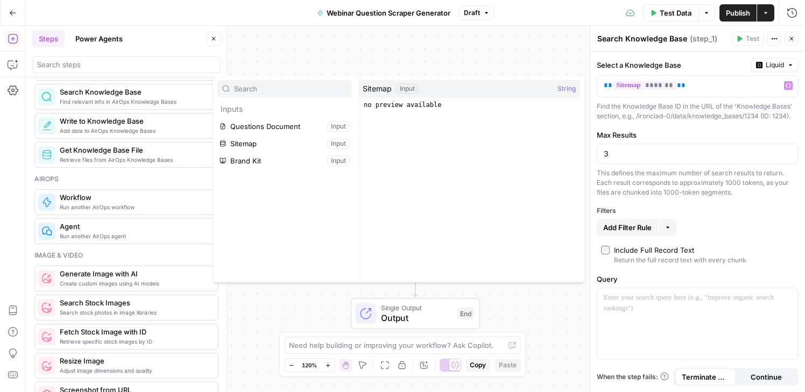
click at [764, 220] on div "Add Filter Rule More" at bounding box center [698, 227] width 202 height 17
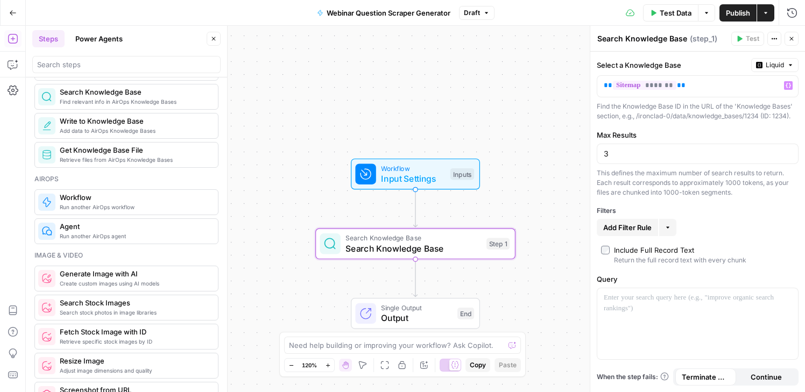
click at [764, 382] on span "Continue" at bounding box center [766, 377] width 31 height 11
click at [764, 39] on icon "button" at bounding box center [791, 39] width 6 height 6
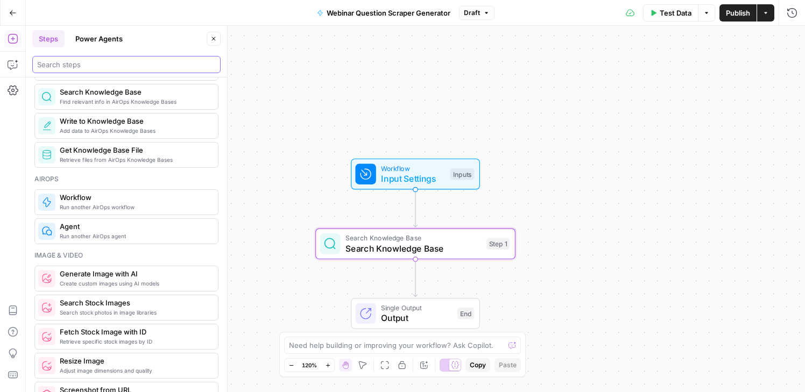
click at [109, 68] on input "search" at bounding box center [126, 64] width 179 height 11
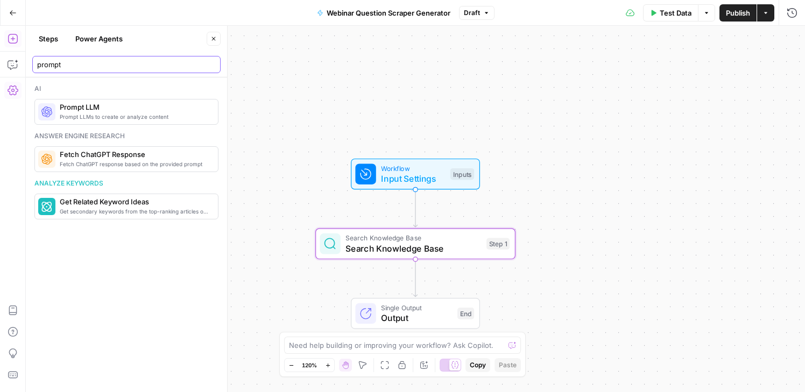
scroll to position [0, 0]
type input "prompt"
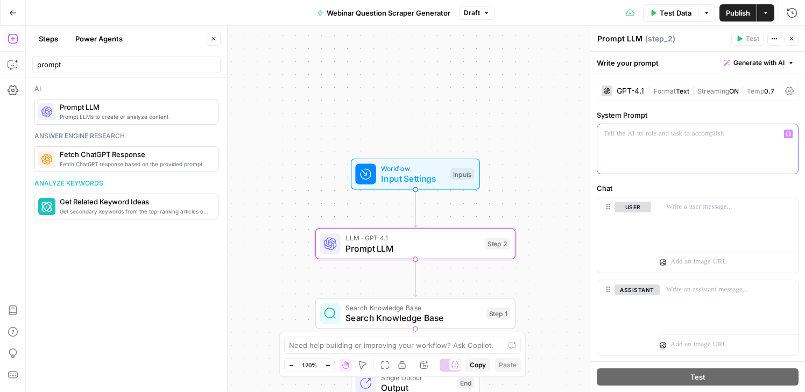
click at [605, 153] on div at bounding box center [697, 149] width 201 height 50
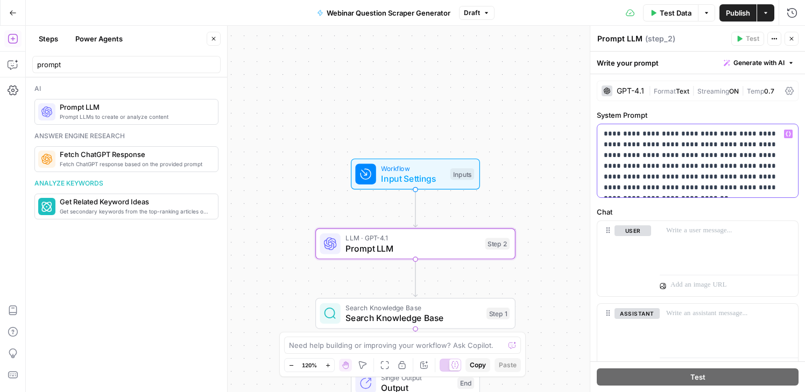
drag, startPoint x: 632, startPoint y: 190, endPoint x: 774, endPoint y: 216, distance: 144.4
click at [0, 0] on form "**********" at bounding box center [0, 0] width 0 height 0
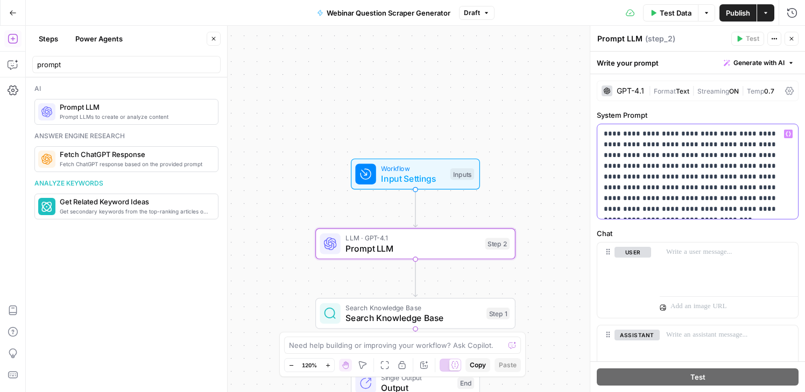
drag, startPoint x: 649, startPoint y: 199, endPoint x: 729, endPoint y: 221, distance: 82.8
click at [729, 221] on div "**********" at bounding box center [697, 253] width 215 height 358
click at [694, 252] on p at bounding box center [728, 252] width 125 height 11
click at [764, 253] on icon "button" at bounding box center [788, 252] width 5 height 5
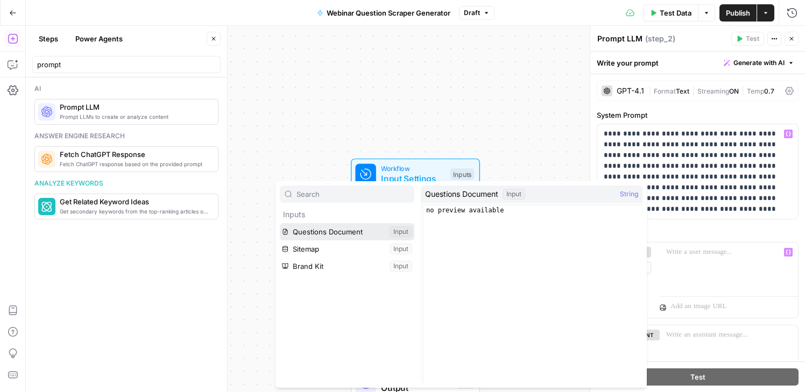
click at [392, 231] on button "Select variable Questions Document" at bounding box center [347, 231] width 135 height 17
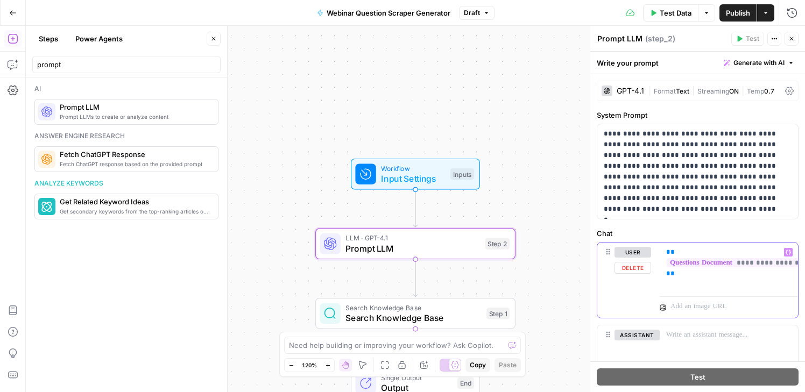
click at [764, 251] on icon "button" at bounding box center [788, 252] width 5 height 5
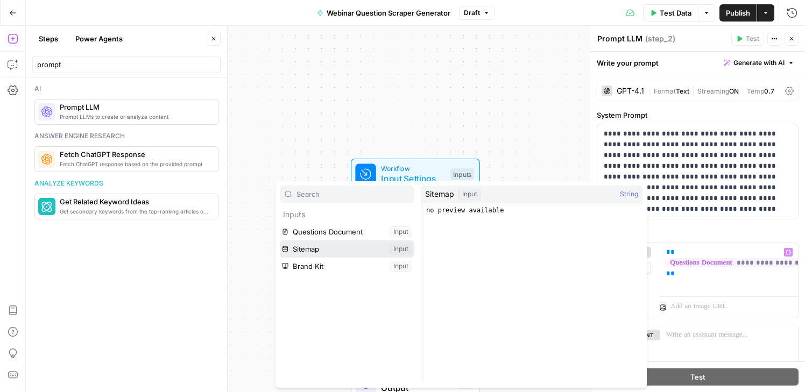
click at [341, 253] on button "Select variable Sitemap" at bounding box center [347, 249] width 135 height 17
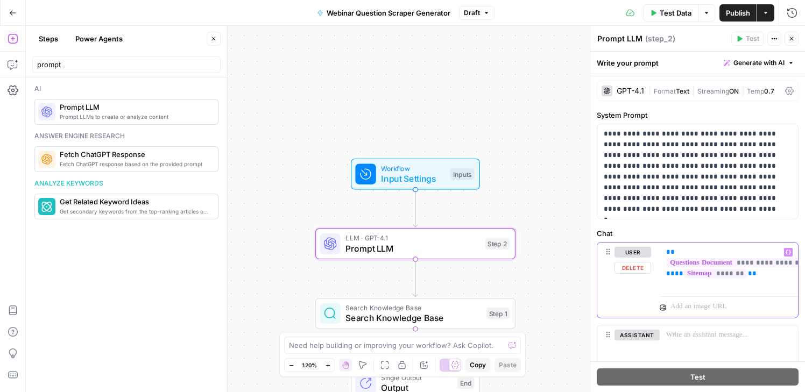
click at [764, 250] on icon "button" at bounding box center [788, 252] width 5 height 5
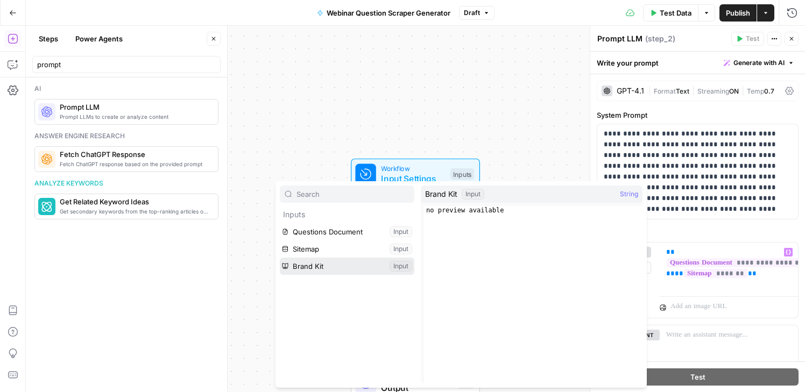
click at [334, 263] on button "Select variable Brand Kit" at bounding box center [347, 266] width 135 height 17
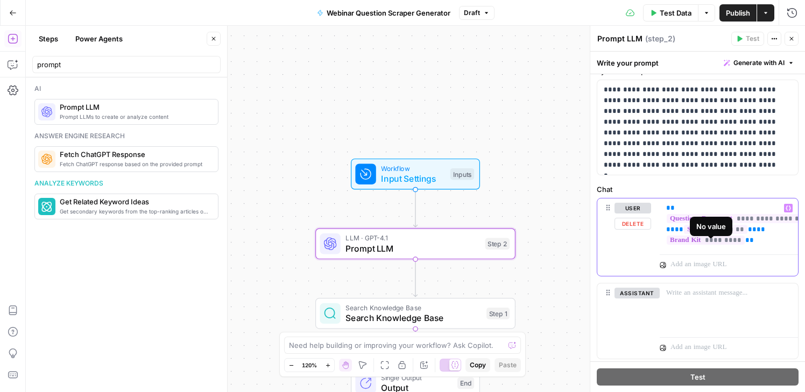
scroll to position [51, 0]
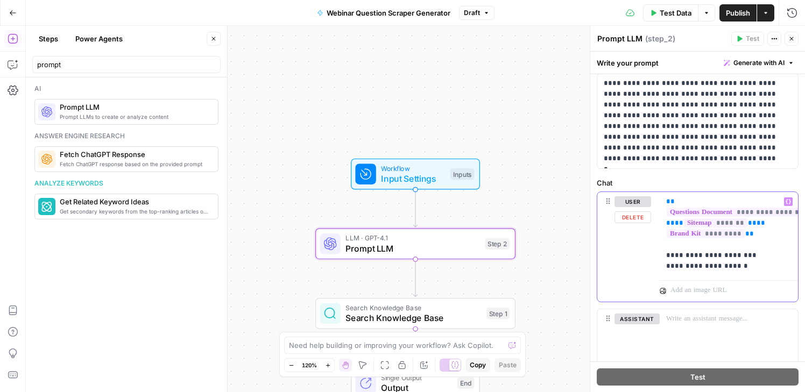
click at [761, 234] on p "**********" at bounding box center [724, 233] width 117 height 75
click at [757, 237] on p "**********" at bounding box center [724, 233] width 117 height 75
click at [764, 222] on p "**********" at bounding box center [724, 233] width 117 height 75
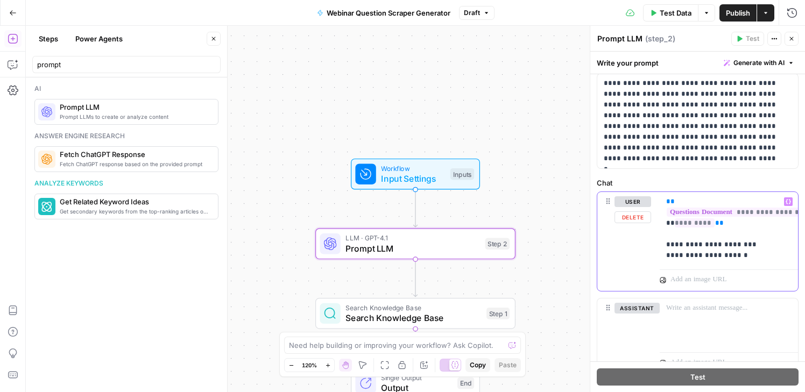
drag, startPoint x: 741, startPoint y: 232, endPoint x: 646, endPoint y: 193, distance: 102.3
click at [646, 193] on div "**********" at bounding box center [697, 241] width 201 height 99
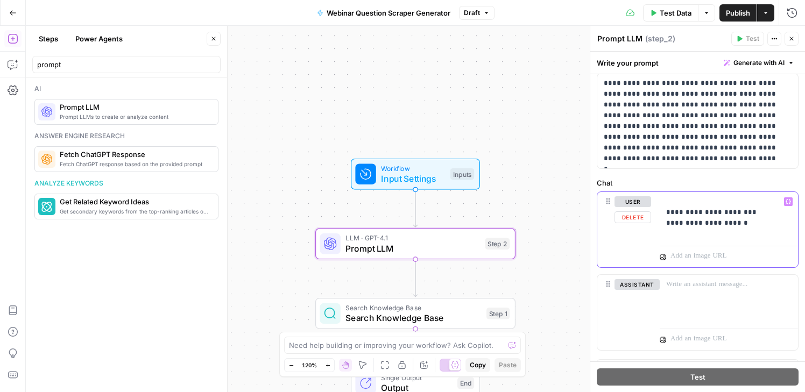
click at [764, 202] on icon "button" at bounding box center [788, 201] width 5 height 5
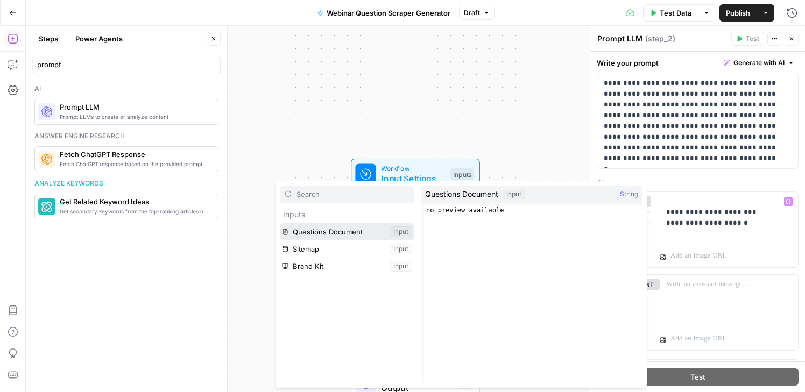
click at [349, 229] on button "Select variable Questions Document" at bounding box center [347, 231] width 135 height 17
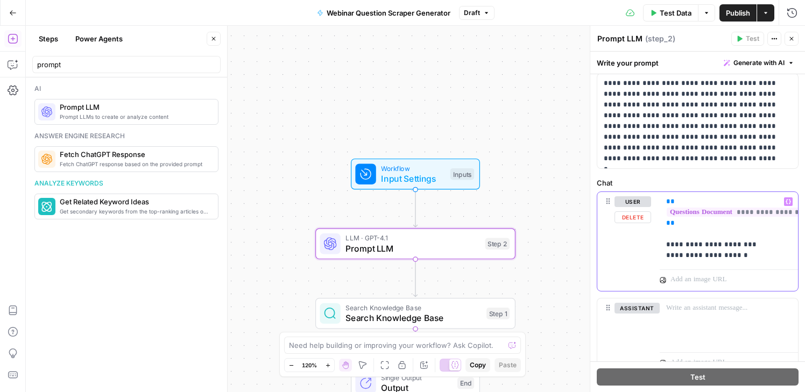
scroll to position [70, 0]
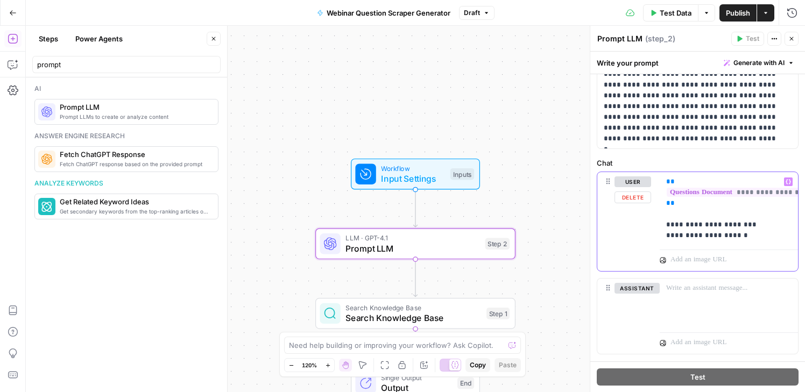
click at [752, 239] on p "**********" at bounding box center [724, 209] width 117 height 65
click at [702, 209] on p "**********" at bounding box center [724, 209] width 117 height 65
click at [764, 185] on button "Variables Menu" at bounding box center [788, 182] width 9 height 9
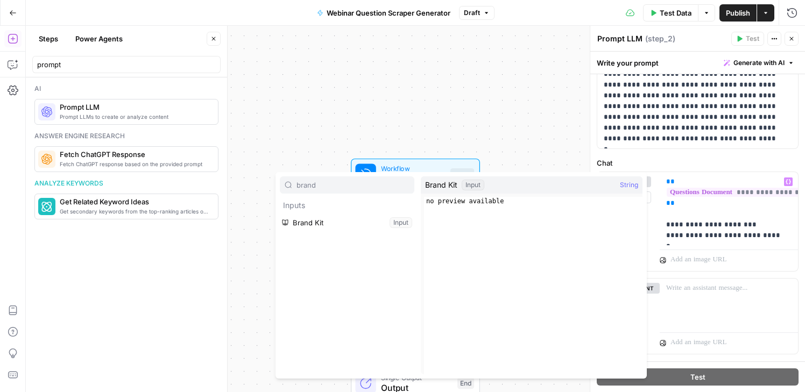
type input "brand"
click at [371, 218] on button "Select variable Brand Kit" at bounding box center [347, 222] width 135 height 17
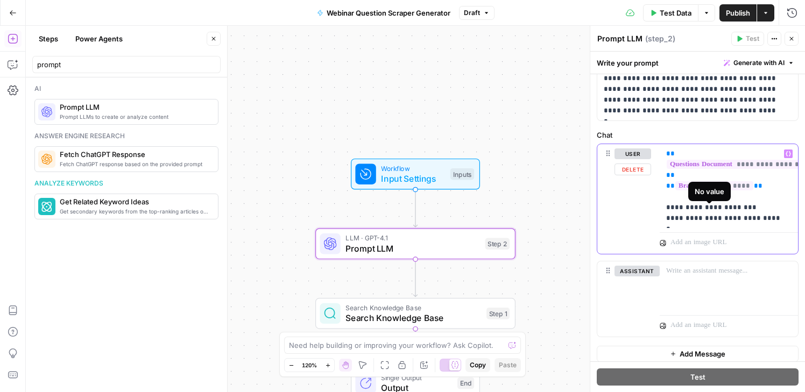
scroll to position [103, 0]
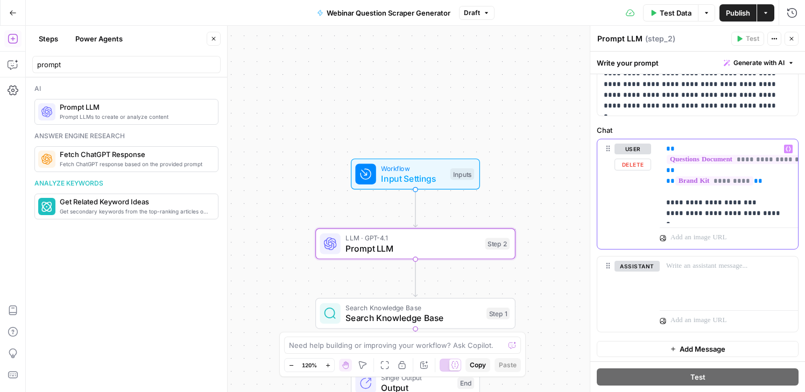
click at [764, 215] on p "**********" at bounding box center [724, 181] width 117 height 75
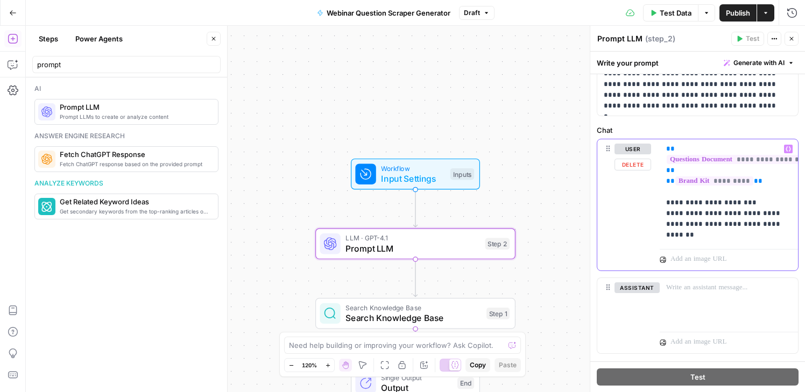
click at [743, 216] on p "**********" at bounding box center [724, 192] width 117 height 97
click at [678, 225] on p "**********" at bounding box center [724, 192] width 117 height 97
click at [713, 238] on p "**********" at bounding box center [724, 192] width 117 height 97
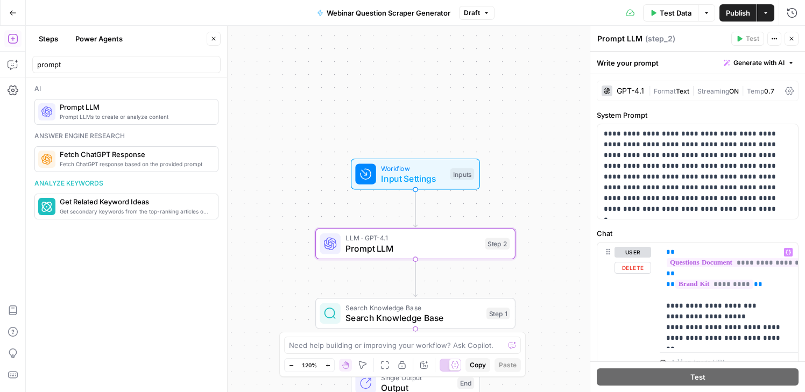
scroll to position [103, 0]
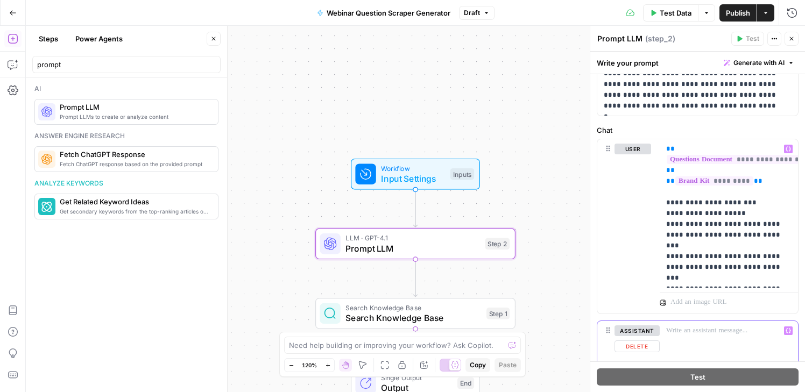
click at [687, 336] on p at bounding box center [728, 331] width 125 height 11
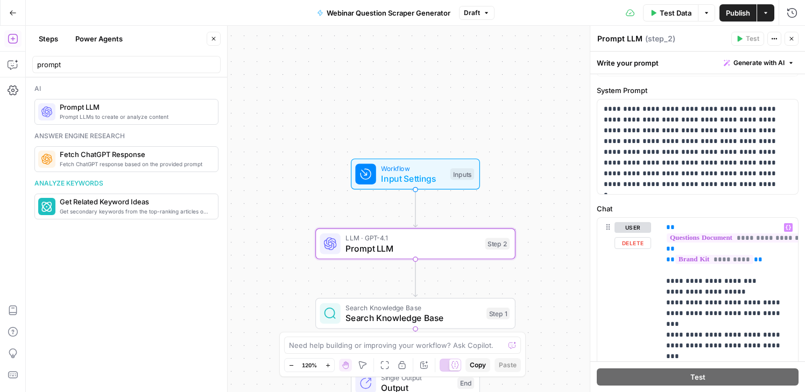
scroll to position [3, 0]
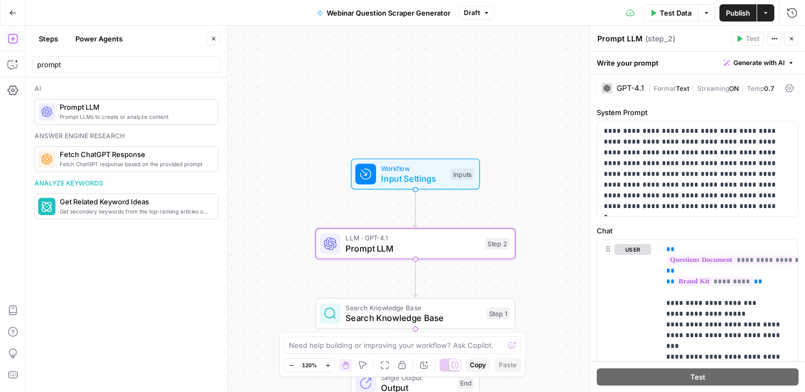
click at [630, 87] on div "GPT-4.1" at bounding box center [630, 88] width 27 height 8
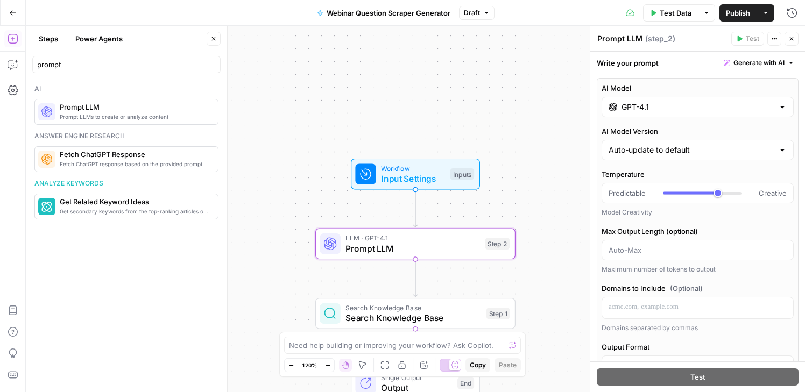
click at [642, 110] on input "GPT-4.1" at bounding box center [698, 107] width 152 height 11
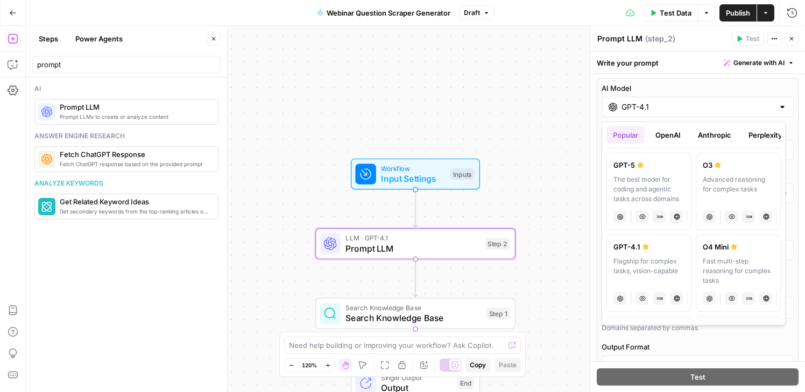
click at [721, 133] on button "Anthropic" at bounding box center [715, 134] width 46 height 17
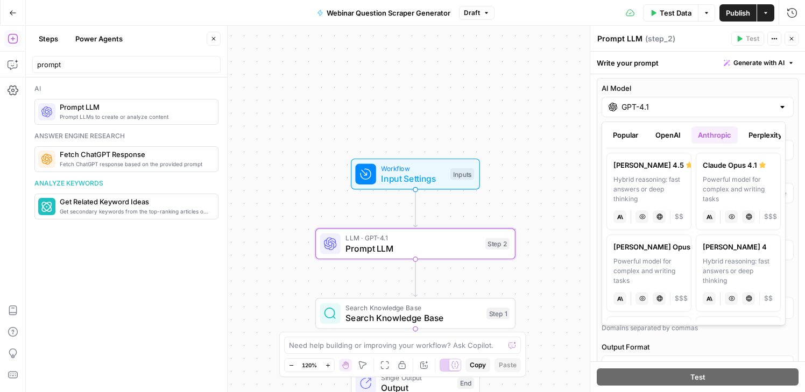
click at [637, 168] on div "[PERSON_NAME] 4.5" at bounding box center [648, 165] width 71 height 11
type input "[PERSON_NAME] 4.5"
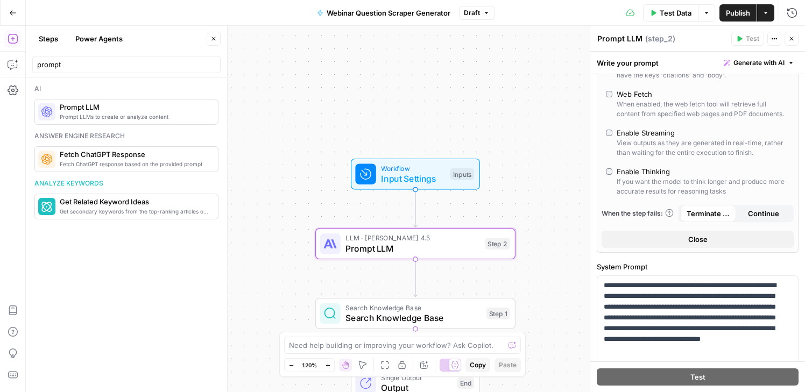
scroll to position [242, 0]
click at [754, 218] on span "Continue" at bounding box center [763, 213] width 31 height 11
click at [678, 192] on div "If you want the model to think longer and produce more accurate results for rea…" at bounding box center [703, 186] width 173 height 19
type input "*"
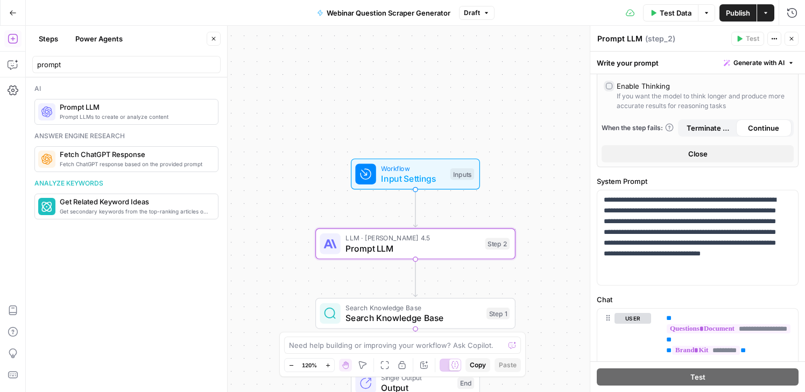
scroll to position [359, 0]
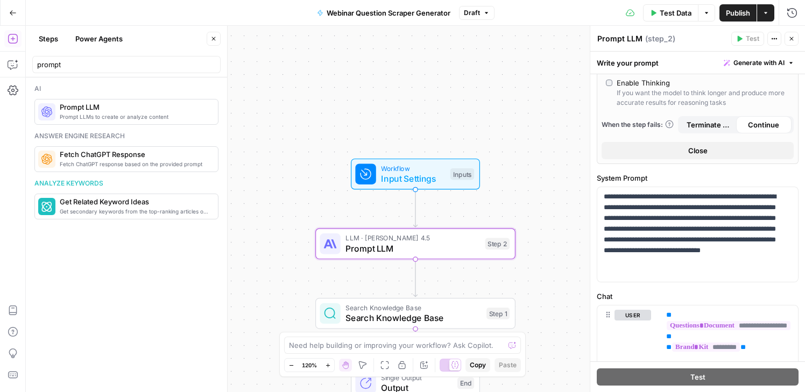
click at [692, 156] on span "Close" at bounding box center [697, 150] width 19 height 11
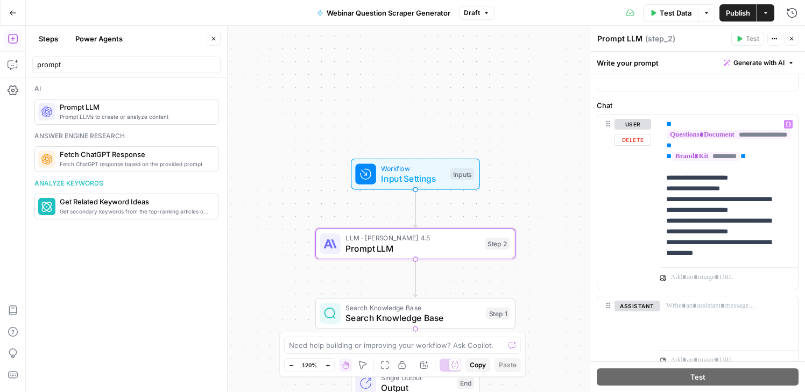
scroll to position [178, 0]
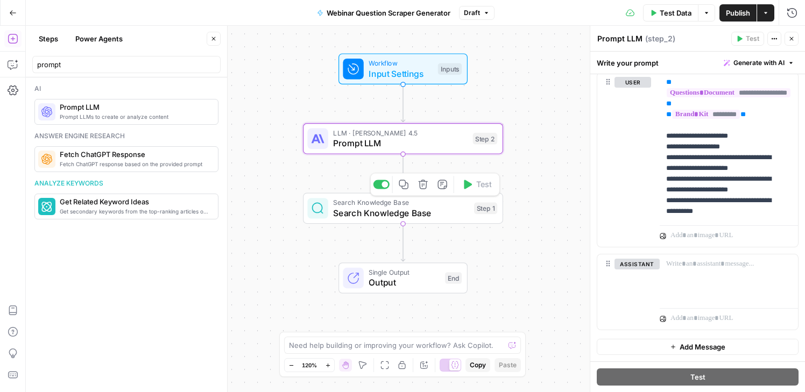
click at [410, 213] on span "Search Knowledge Base" at bounding box center [401, 213] width 136 height 13
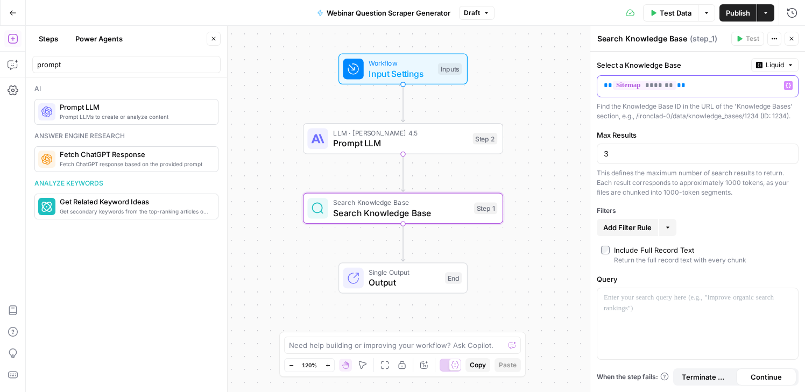
click at [695, 86] on p "** ******* **" at bounding box center [689, 85] width 171 height 11
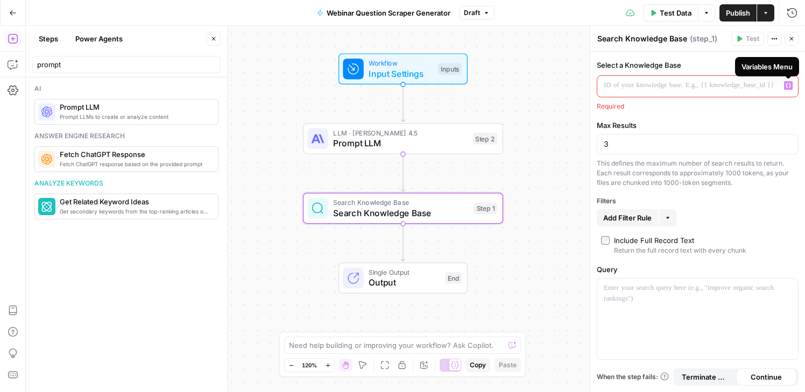
click at [791, 87] on icon "button" at bounding box center [788, 85] width 5 height 5
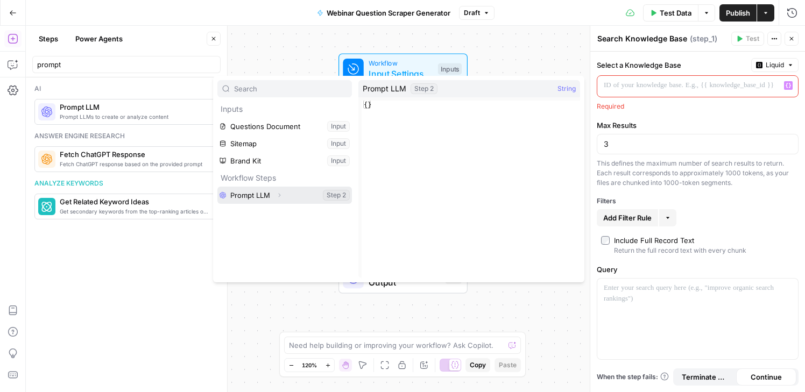
click at [279, 197] on icon "button" at bounding box center [279, 195] width 6 height 6
click at [561, 52] on div "Workflow Input Settings Inputs LLM · [PERSON_NAME] 4.5 Prompt LLM Step 2 Search…" at bounding box center [415, 209] width 779 height 366
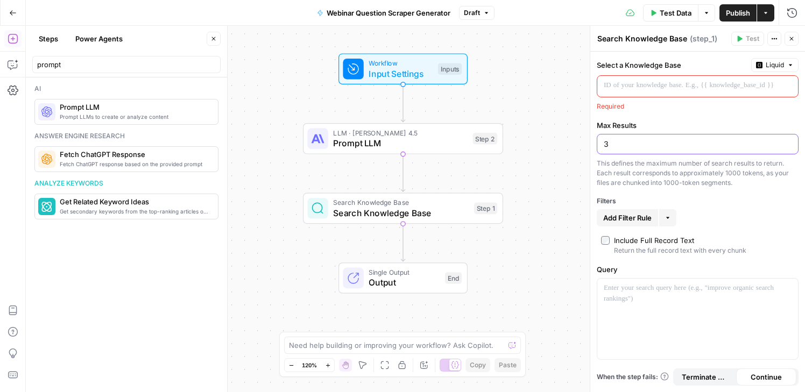
click at [699, 144] on input "3" at bounding box center [698, 144] width 188 height 11
type input "10"
click at [696, 297] on div at bounding box center [697, 319] width 201 height 81
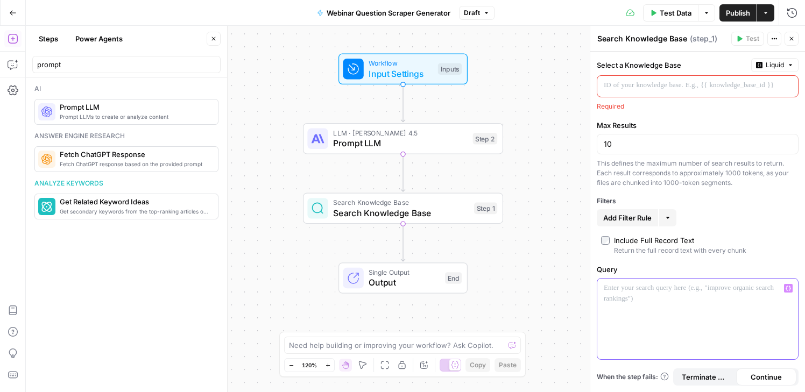
click at [788, 287] on icon "button" at bounding box center [788, 288] width 5 height 5
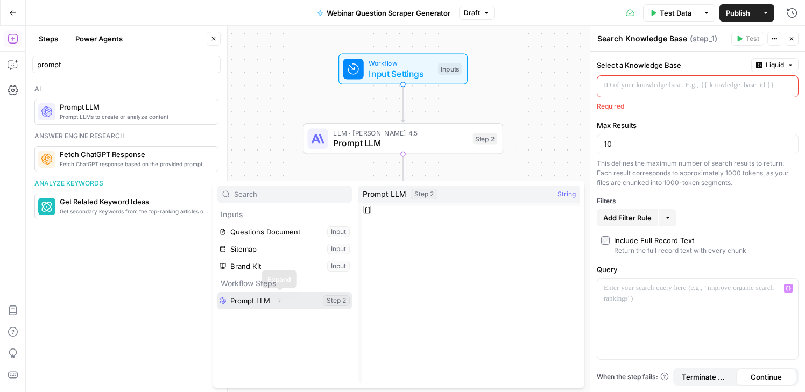
click at [280, 298] on icon "button" at bounding box center [279, 301] width 6 height 6
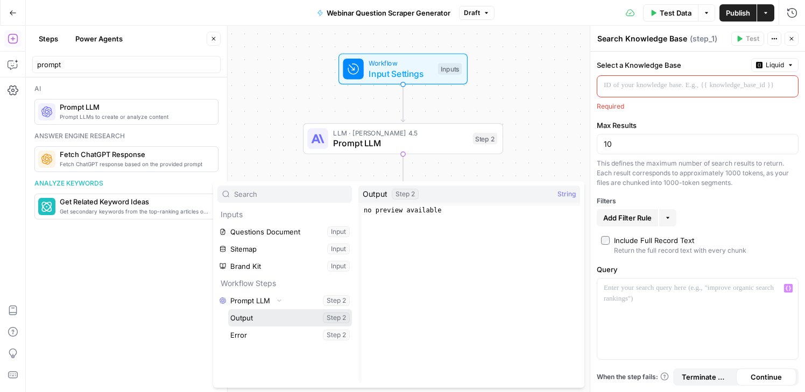
click at [284, 313] on button "Select variable Output" at bounding box center [290, 317] width 124 height 17
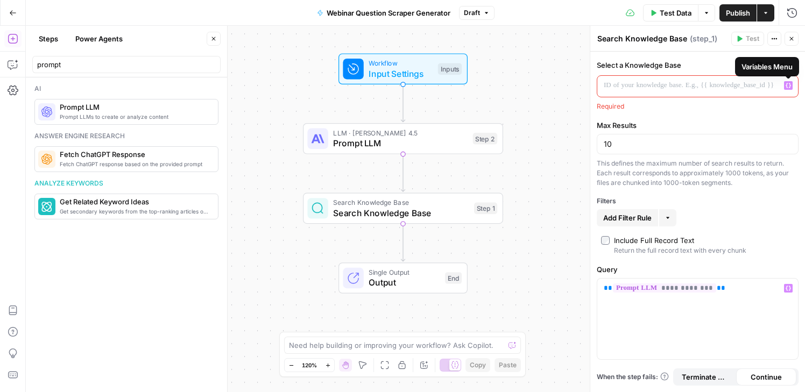
click at [789, 86] on icon "button" at bounding box center [788, 85] width 5 height 5
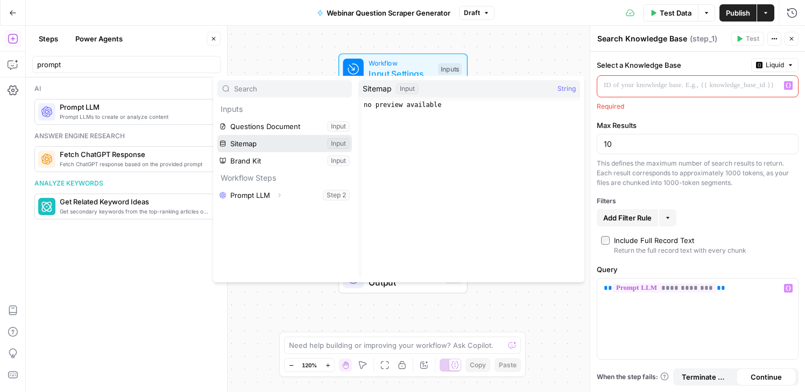
click at [309, 138] on button "Select variable Sitemap" at bounding box center [284, 143] width 135 height 17
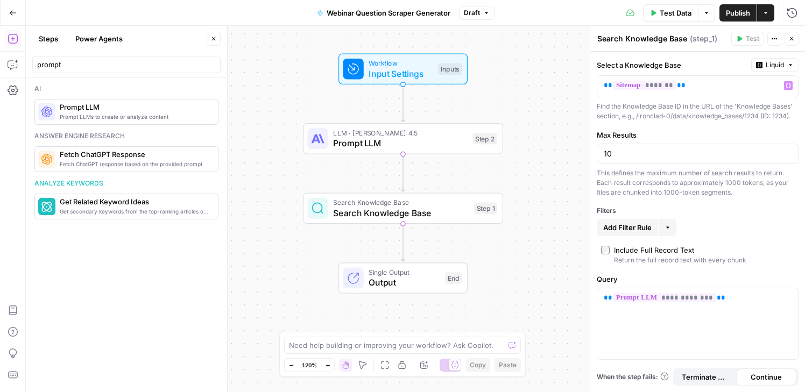
click at [693, 128] on div "**********" at bounding box center [697, 222] width 215 height 341
click at [355, 147] on span "Prompt LLM" at bounding box center [400, 143] width 135 height 13
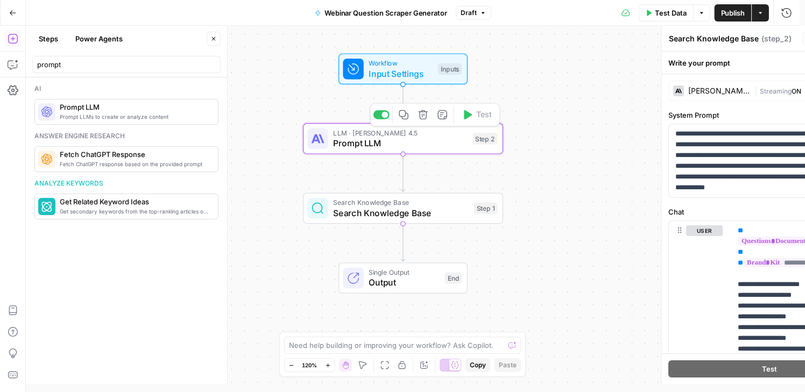
type textarea "Prompt LLM"
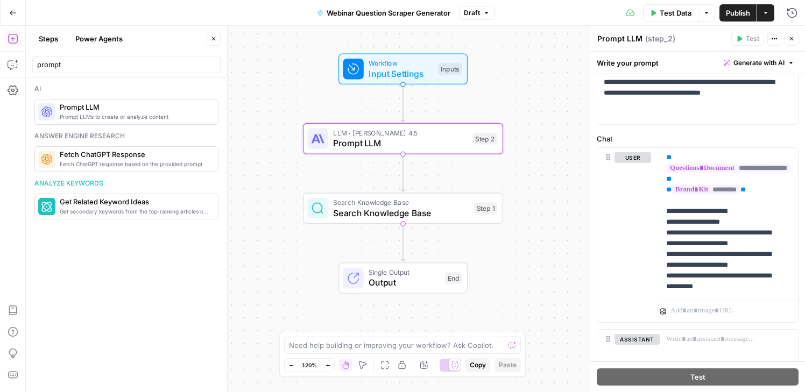
scroll to position [96, 0]
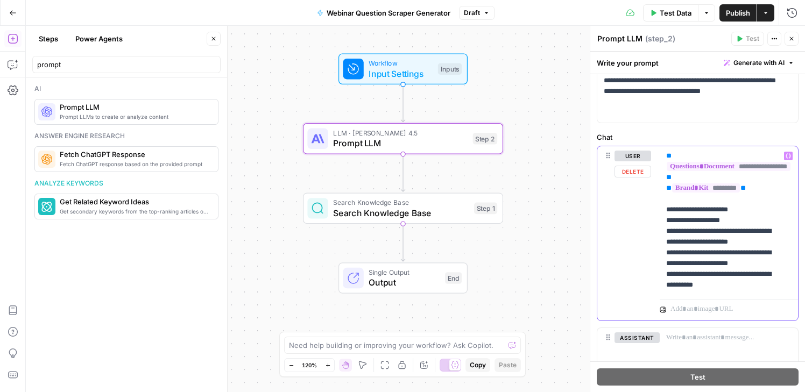
click at [763, 245] on p "**********" at bounding box center [724, 221] width 117 height 140
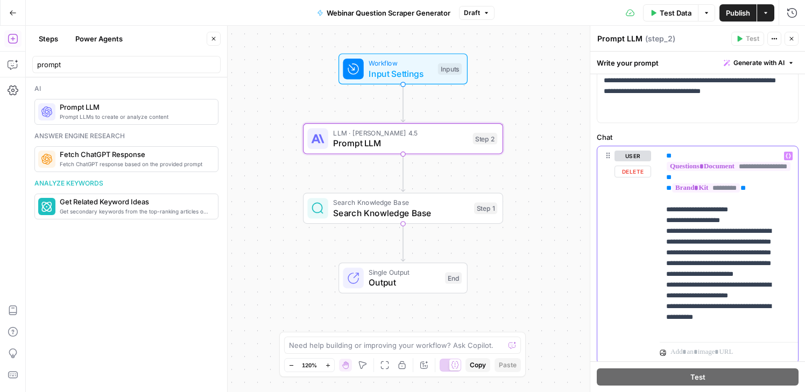
click at [747, 277] on p "**********" at bounding box center [724, 242] width 117 height 183
click at [734, 290] on p "**********" at bounding box center [724, 242] width 117 height 183
click at [755, 274] on p "**********" at bounding box center [724, 242] width 117 height 183
click at [743, 286] on p "**********" at bounding box center [724, 242] width 117 height 183
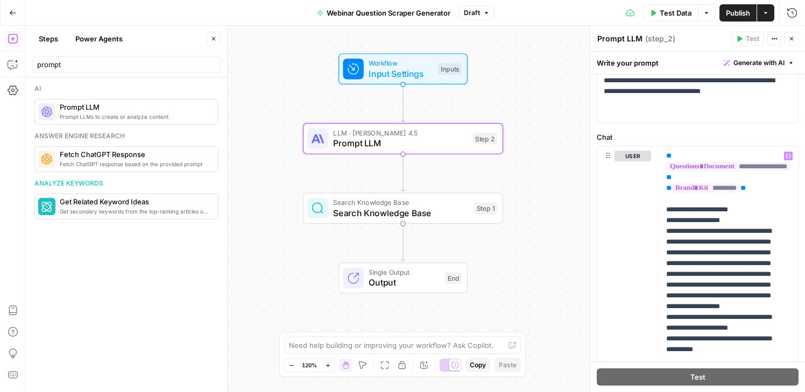
click at [792, 41] on icon "button" at bounding box center [791, 39] width 6 height 6
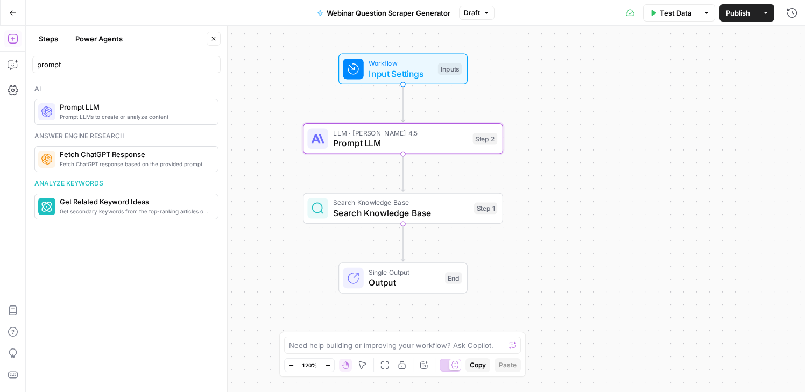
click at [735, 13] on span "Publish" at bounding box center [738, 13] width 24 height 11
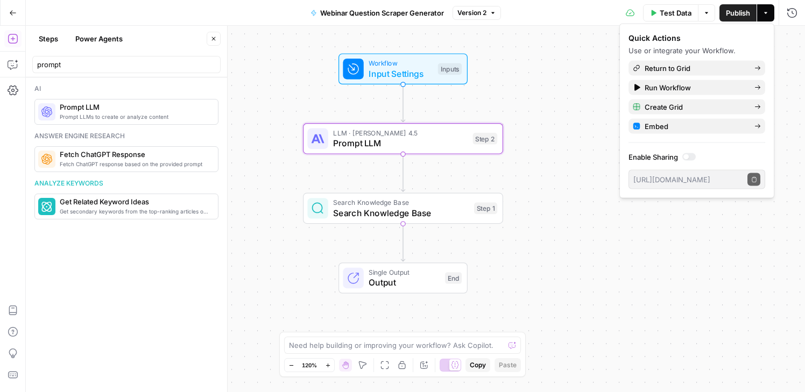
click at [670, 8] on span "Test Data" at bounding box center [676, 13] width 32 height 11
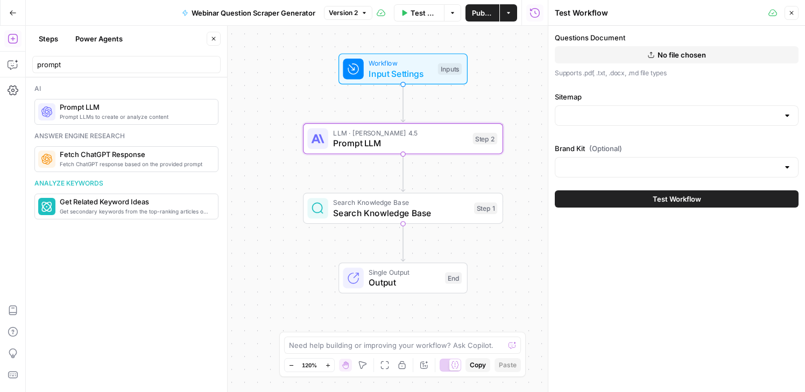
click at [695, 53] on span "No file chosen" at bounding box center [682, 55] width 48 height 11
click at [708, 48] on button "No file chosen" at bounding box center [677, 54] width 244 height 17
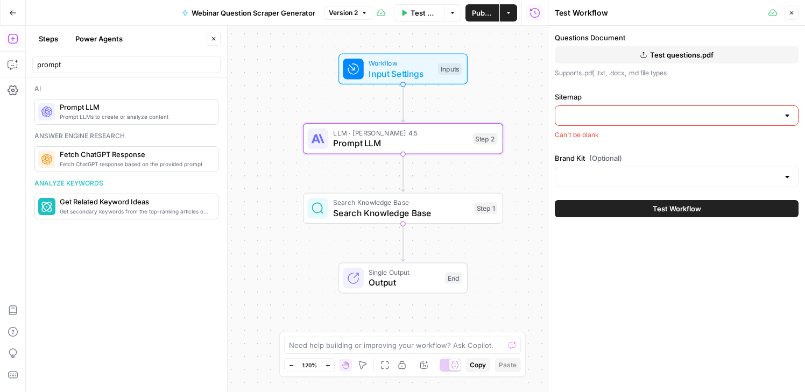
click at [788, 117] on div at bounding box center [787, 115] width 9 height 11
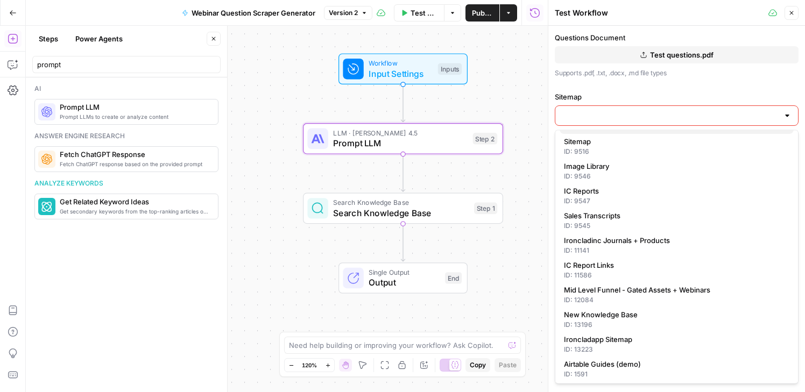
scroll to position [28, 0]
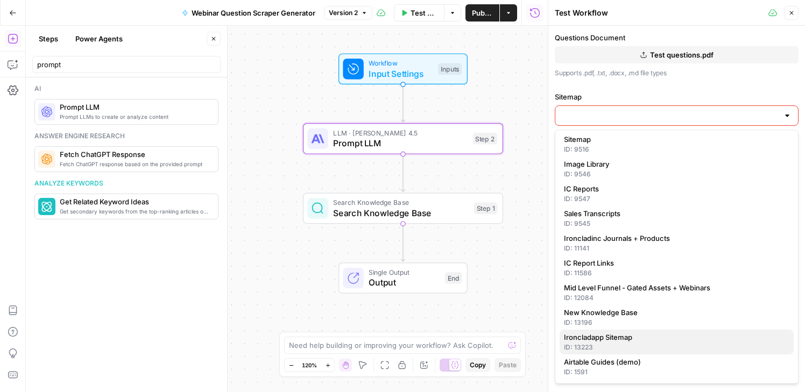
click at [659, 340] on span "Ironcladapp Sitemap" at bounding box center [674, 337] width 221 height 11
type input "Ironcladapp Sitemap"
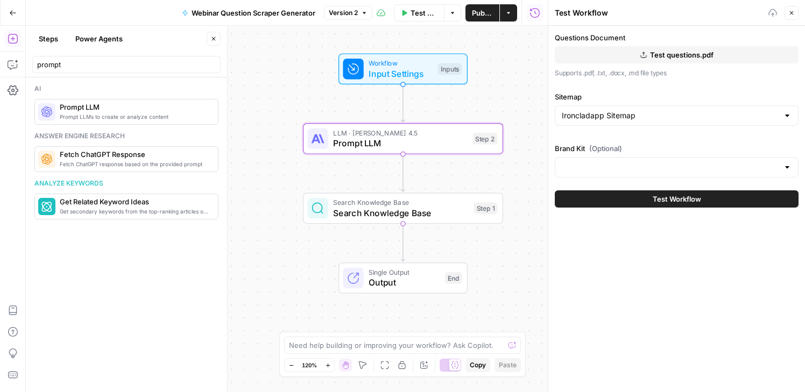
click at [678, 326] on div "Questions Document Test questions.pdf Supports .pdf, .txt, .docx, .md file type…" at bounding box center [676, 209] width 257 height 366
click at [700, 166] on input "Brand Kit (Optional)" at bounding box center [670, 167] width 217 height 11
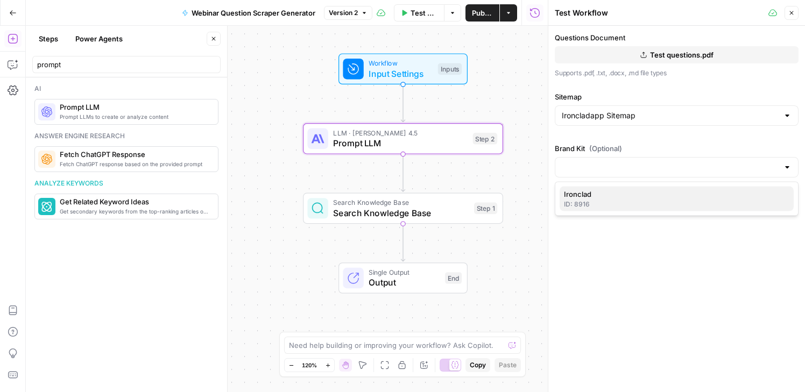
click at [682, 202] on div "ID: 8916" at bounding box center [676, 205] width 225 height 10
type input "Ironclad"
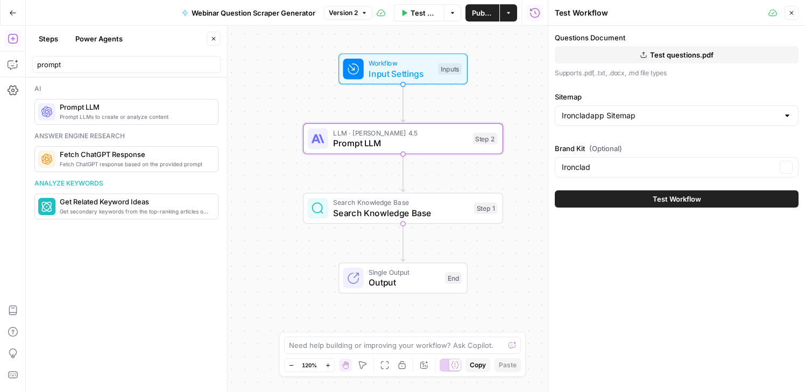
click at [686, 246] on div "Questions Document Test questions.pdf Supports .pdf, .txt, .docx, .md file type…" at bounding box center [676, 209] width 257 height 366
click at [673, 197] on span "Test Workflow" at bounding box center [677, 199] width 48 height 11
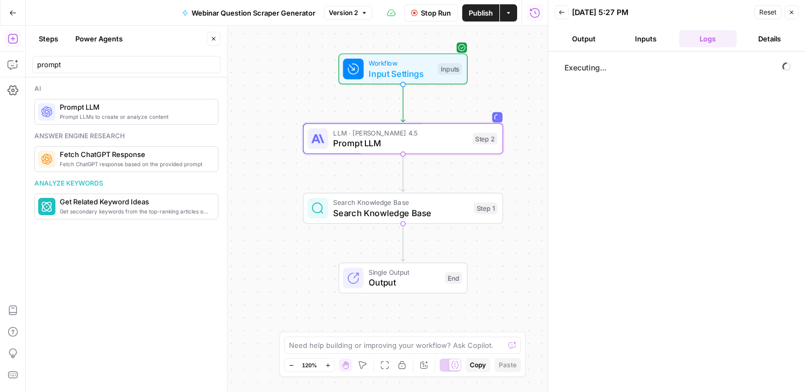
click at [583, 37] on button "Output" at bounding box center [584, 38] width 58 height 17
click at [645, 36] on button "Inputs" at bounding box center [646, 38] width 58 height 17
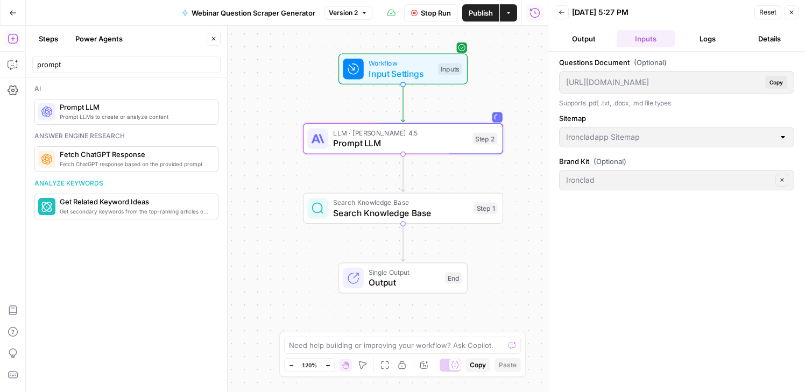
click at [775, 34] on button "Details" at bounding box center [770, 38] width 58 height 17
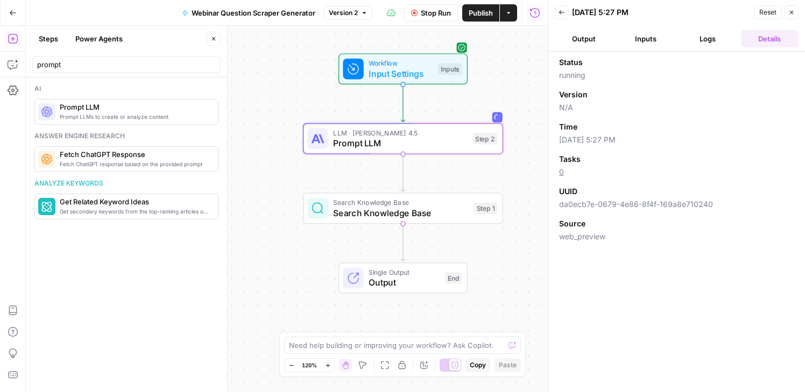
click at [717, 41] on button "Logs" at bounding box center [708, 38] width 58 height 17
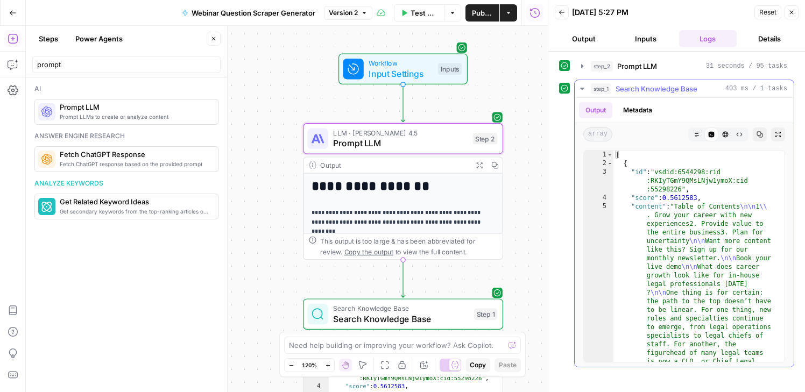
click at [581, 91] on icon "button" at bounding box center [582, 88] width 9 height 9
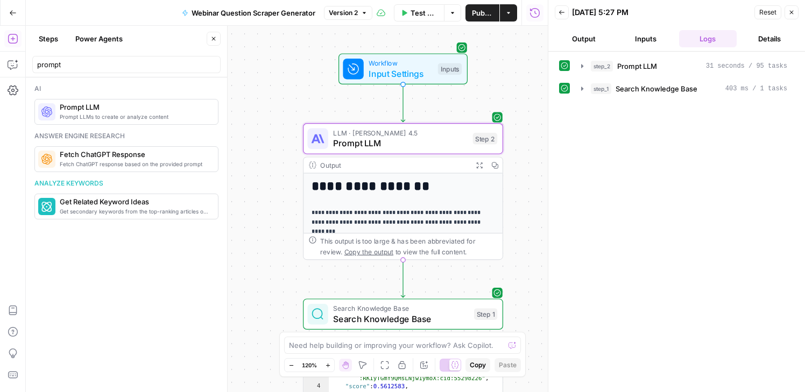
click at [586, 41] on button "Output" at bounding box center [584, 38] width 58 height 17
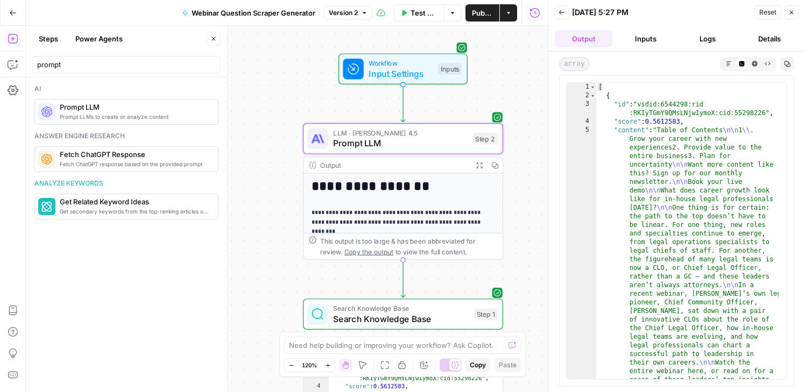
click at [729, 66] on icon "button" at bounding box center [729, 64] width 6 height 6
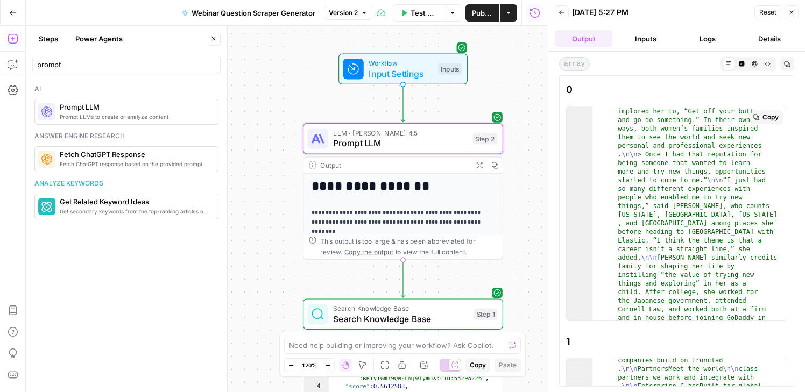
scroll to position [440, 0]
click at [795, 12] on button "Close" at bounding box center [792, 12] width 14 height 14
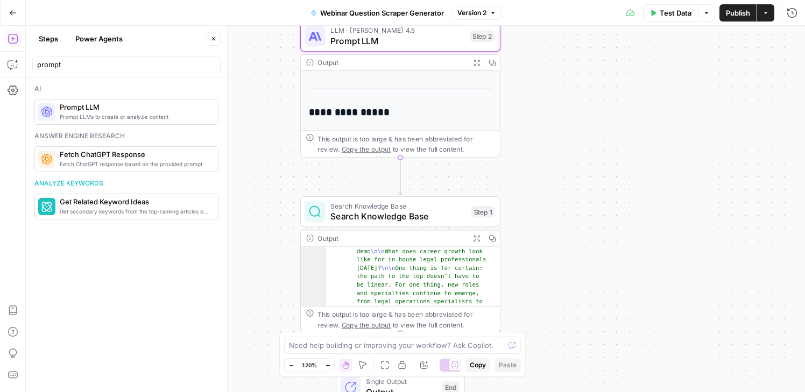
scroll to position [87, 0]
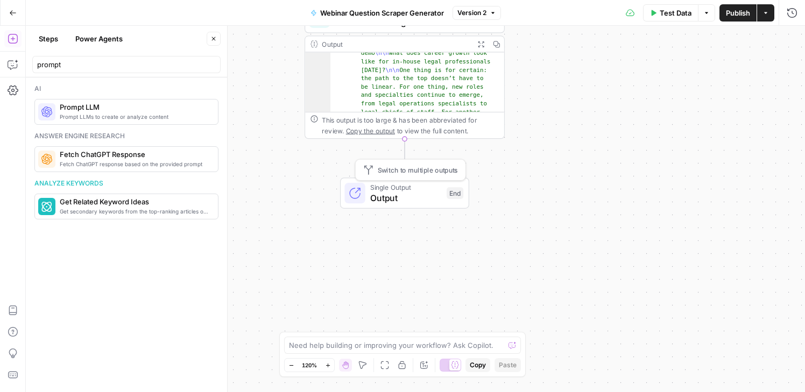
click at [391, 197] on span "Output" at bounding box center [405, 198] width 71 height 13
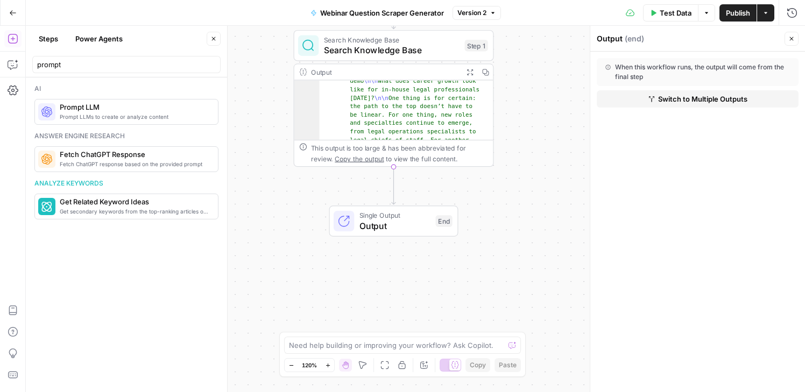
click at [391, 73] on div "Output" at bounding box center [384, 72] width 147 height 10
click at [377, 54] on span "Search Knowledge Base" at bounding box center [392, 50] width 136 height 13
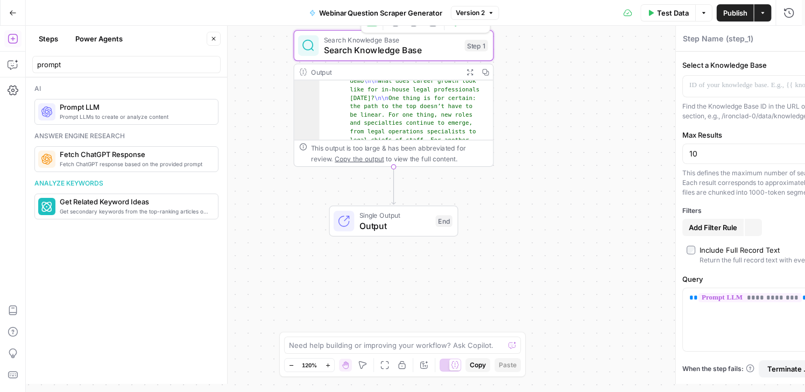
type textarea "Search Knowledge Base"
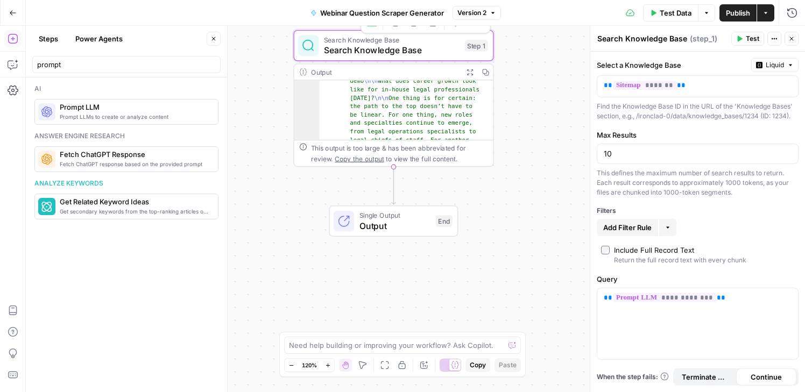
type textarea "**********"
click at [369, 74] on div "Output" at bounding box center [384, 72] width 147 height 10
click at [793, 43] on button "Close" at bounding box center [792, 39] width 14 height 14
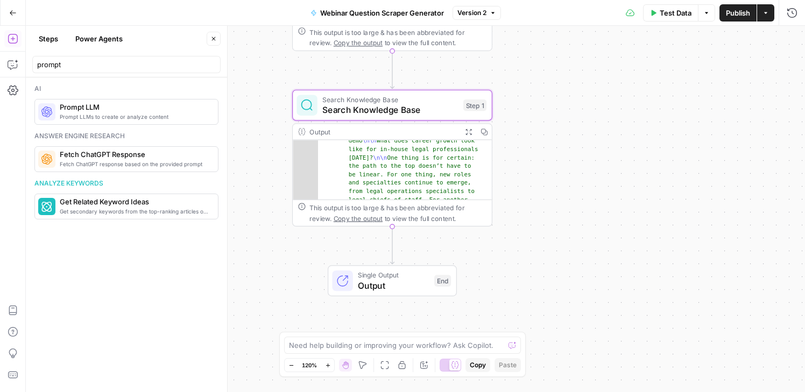
click at [334, 215] on span "Copy the output" at bounding box center [358, 219] width 49 height 8
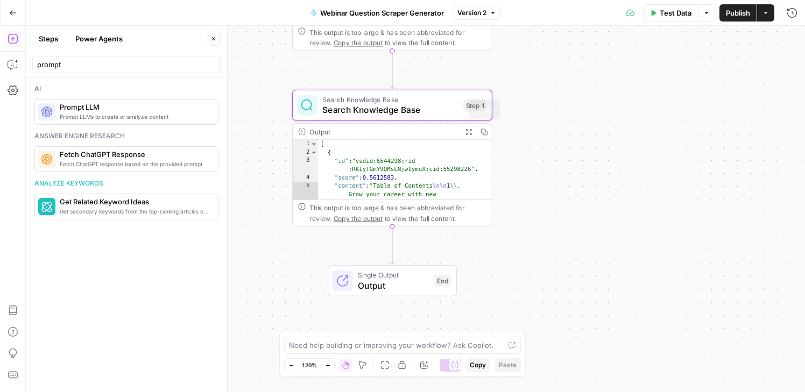
click at [419, 106] on span "Search Knowledge Base" at bounding box center [390, 109] width 136 height 13
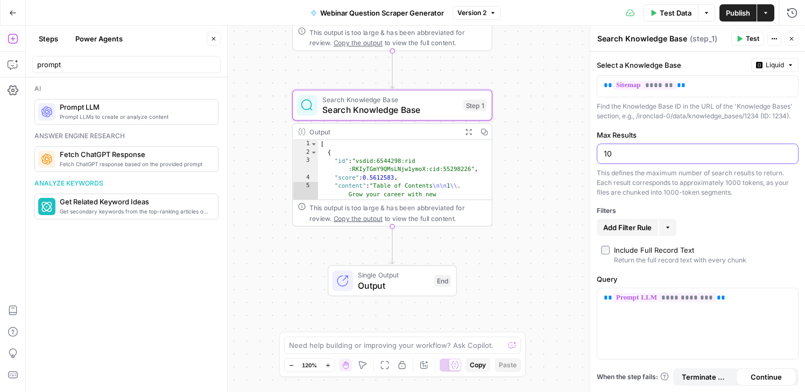
click at [659, 156] on input "10" at bounding box center [698, 154] width 188 height 11
type input "2"
click at [705, 193] on div "This defines the maximum number of search results to return. Each result corres…" at bounding box center [698, 182] width 202 height 29
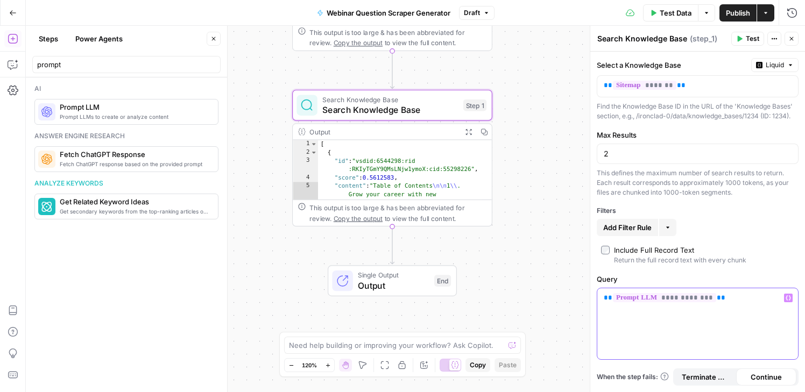
click at [712, 338] on div "**********" at bounding box center [697, 323] width 201 height 71
click at [745, 44] on button "Test" at bounding box center [747, 39] width 33 height 14
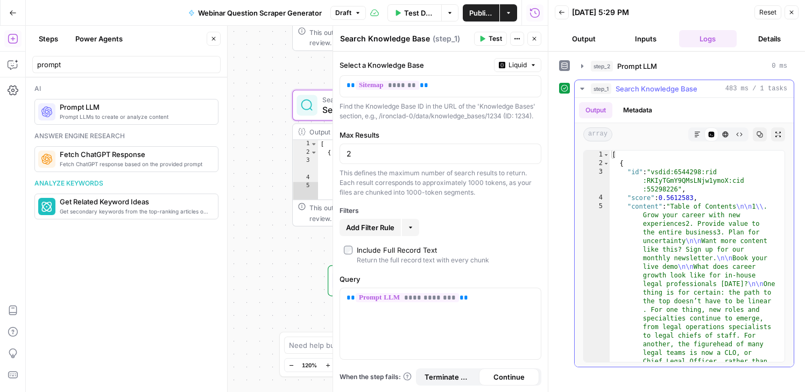
click at [697, 136] on icon "button" at bounding box center [697, 134] width 6 height 6
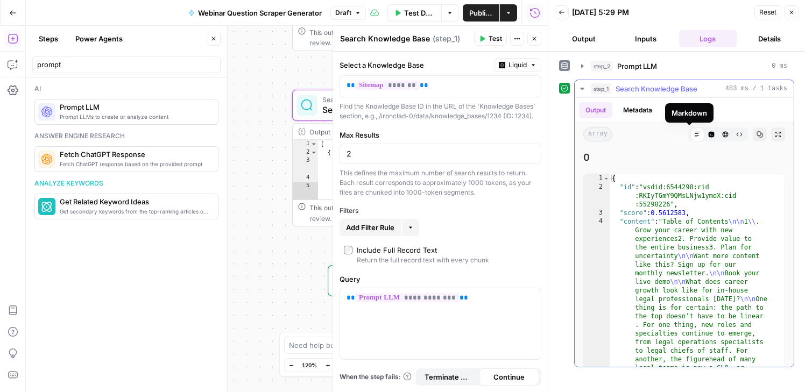
click at [694, 135] on icon at bounding box center [697, 134] width 6 height 6
click at [709, 133] on icon "button" at bounding box center [712, 135] width 6 height 6
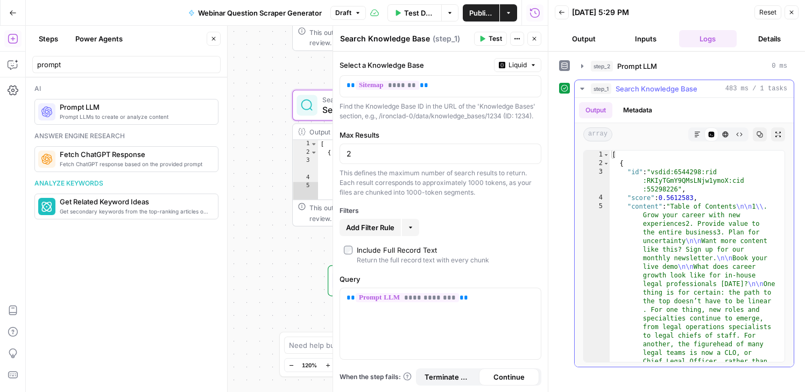
click at [724, 138] on button "HTML Viewer" at bounding box center [725, 135] width 14 height 14
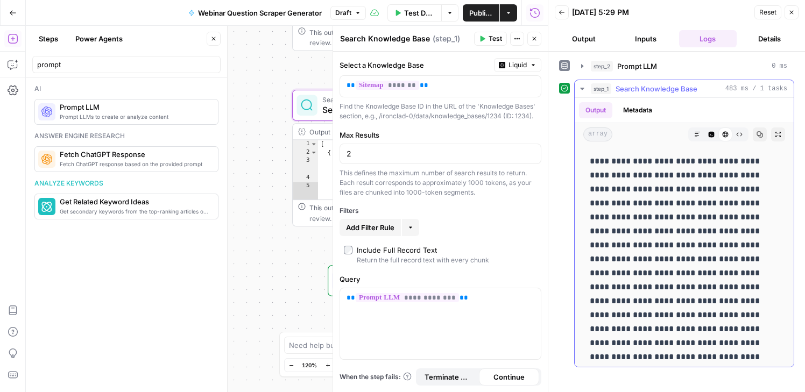
click at [736, 135] on icon "button" at bounding box center [739, 134] width 6 height 6
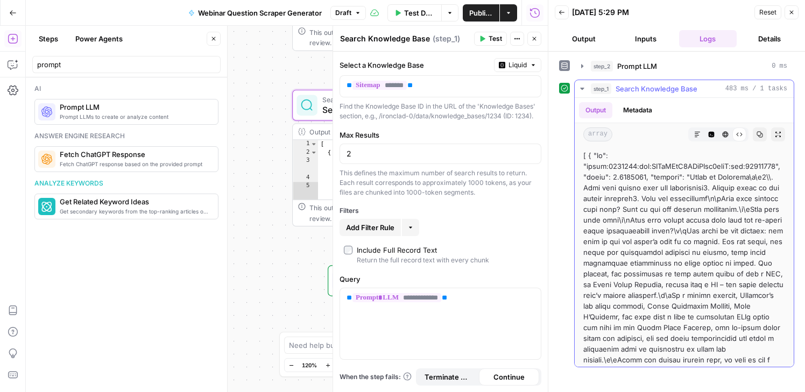
scroll to position [9, 0]
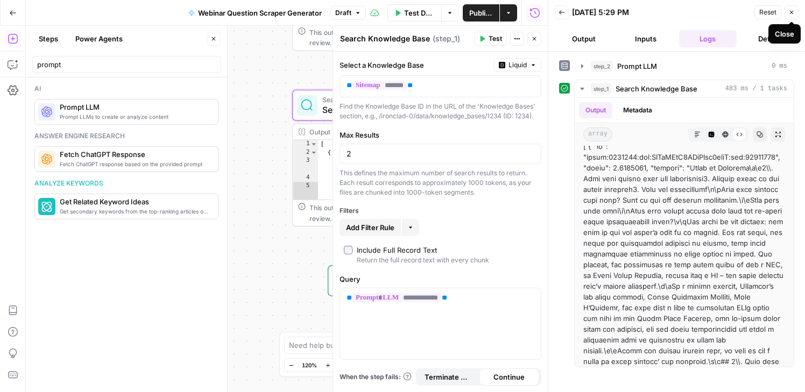
click at [795, 16] on button "Close" at bounding box center [792, 12] width 14 height 14
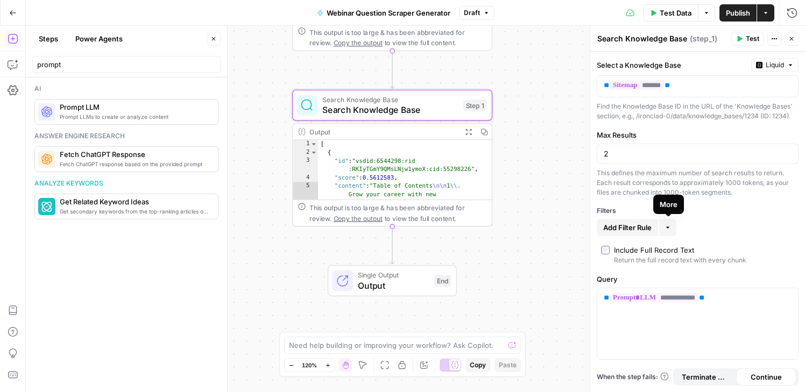
click at [666, 225] on icon "button" at bounding box center [668, 227] width 6 height 6
click at [641, 227] on span "Add Filter Rule" at bounding box center [627, 227] width 48 height 11
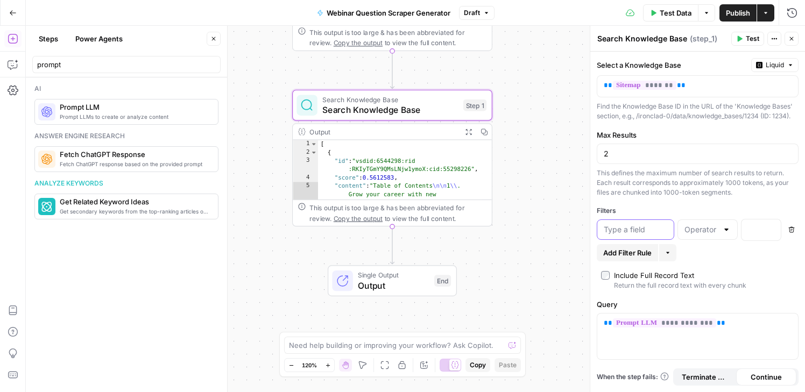
click at [641, 227] on input "text" at bounding box center [636, 229] width 64 height 11
click at [699, 230] on input "text" at bounding box center [701, 229] width 33 height 11
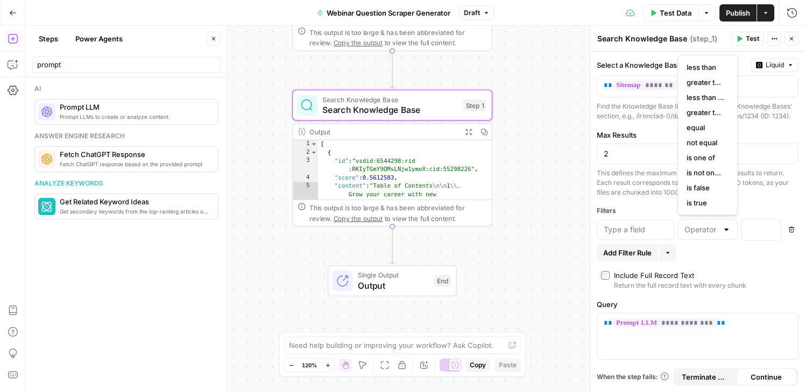
click at [725, 257] on div "Add Filter Rule More" at bounding box center [698, 252] width 202 height 17
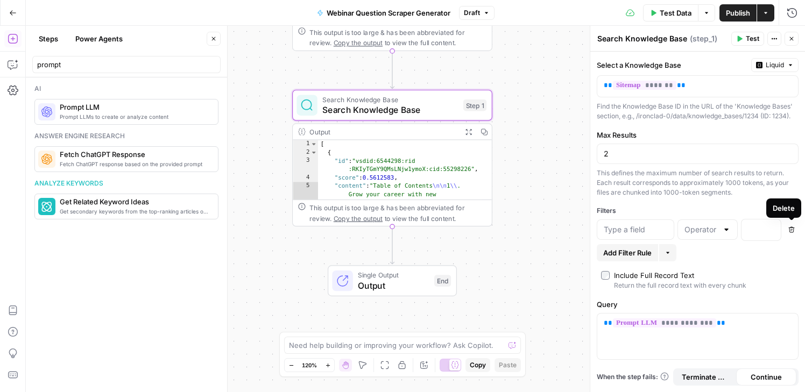
click at [793, 232] on icon "button" at bounding box center [792, 230] width 6 height 6
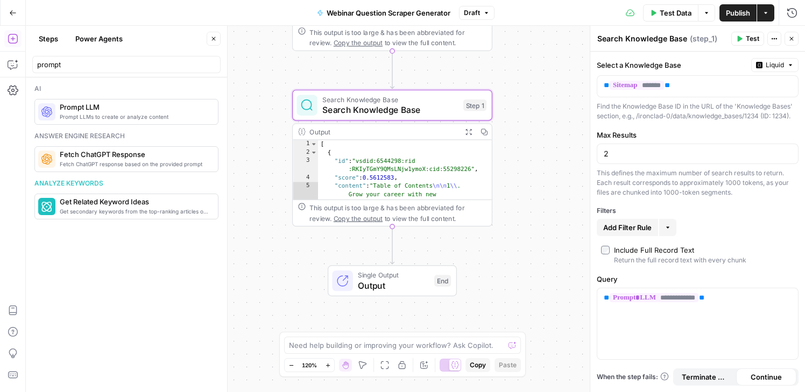
click at [524, 266] on div "**********" at bounding box center [415, 209] width 779 height 366
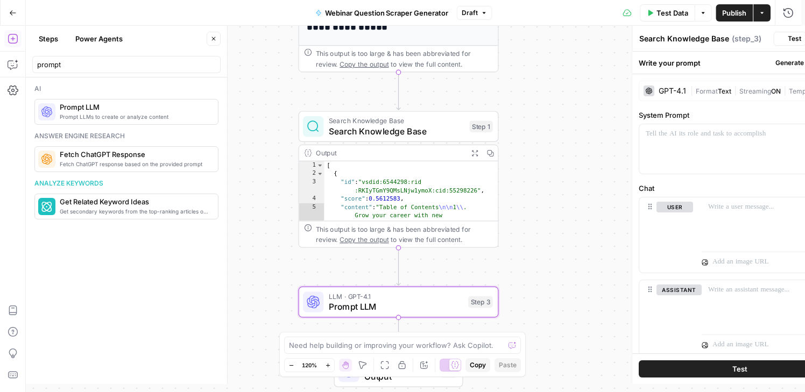
type textarea "Prompt LLM"
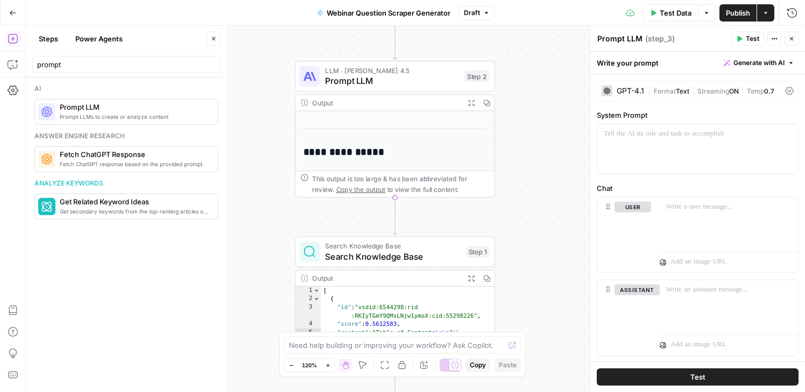
click at [419, 74] on span "LLM · [PERSON_NAME] 4.5" at bounding box center [392, 70] width 135 height 10
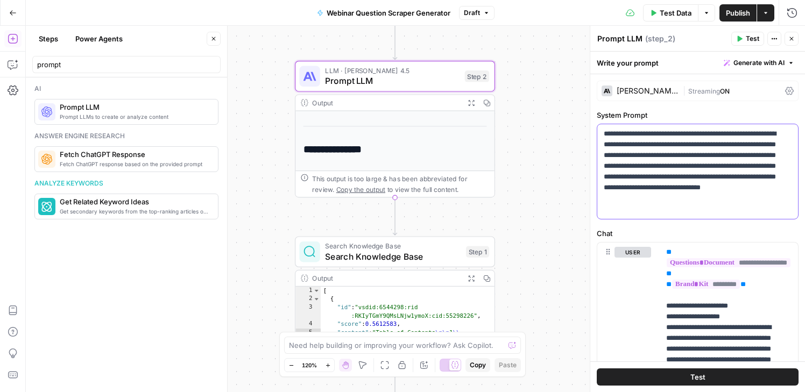
click at [636, 161] on p "**********" at bounding box center [694, 172] width 180 height 86
copy p "**********"
click at [533, 228] on div "**********" at bounding box center [415, 209] width 779 height 366
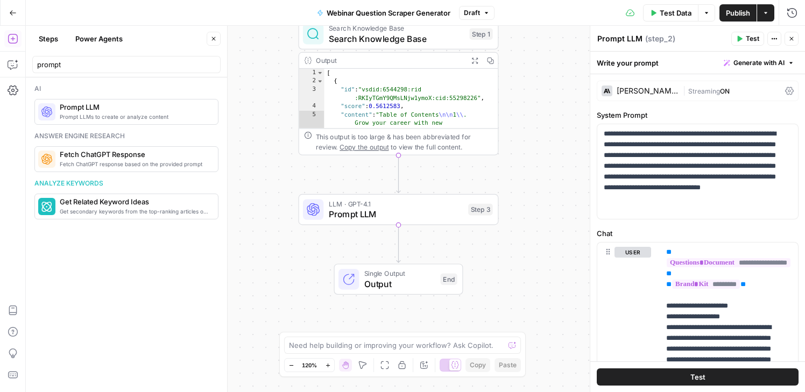
click at [361, 214] on span "Prompt LLM" at bounding box center [396, 214] width 135 height 13
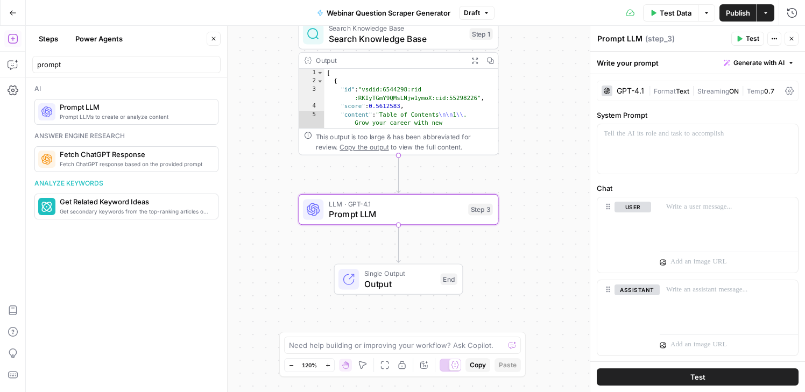
click at [625, 93] on div "GPT-4.1" at bounding box center [630, 91] width 27 height 8
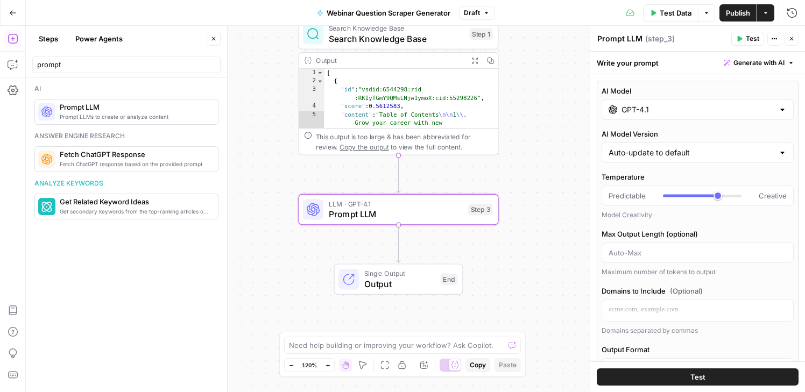
click at [633, 116] on div "GPT-4.1" at bounding box center [698, 110] width 192 height 20
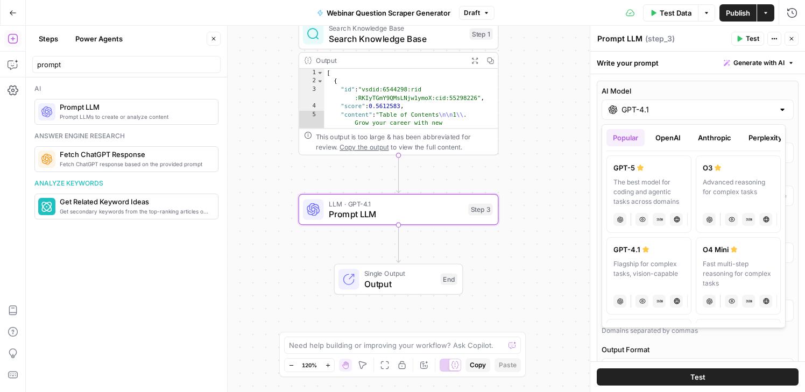
click at [715, 132] on button "Anthropic" at bounding box center [715, 137] width 46 height 17
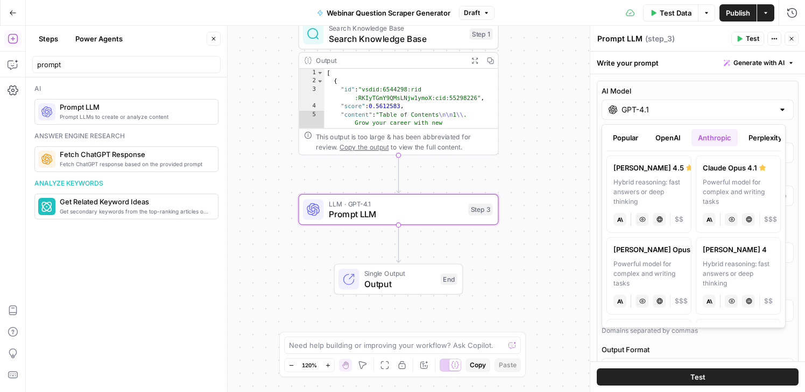
click at [664, 182] on div "Hybrid reasoning: fast answers or deep thinking" at bounding box center [648, 192] width 71 height 29
type input "[PERSON_NAME] 4.5"
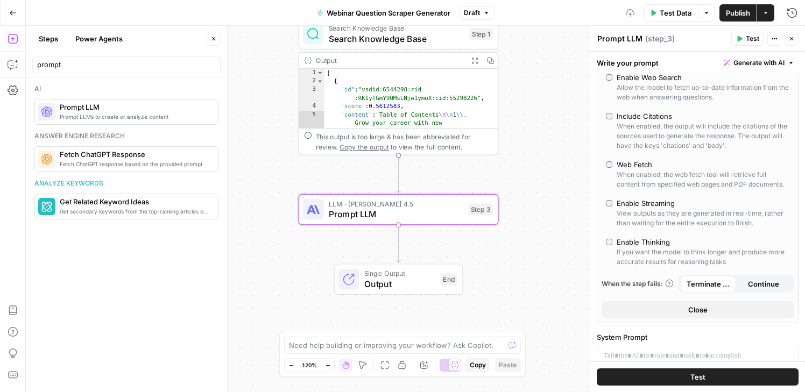
scroll to position [243, 0]
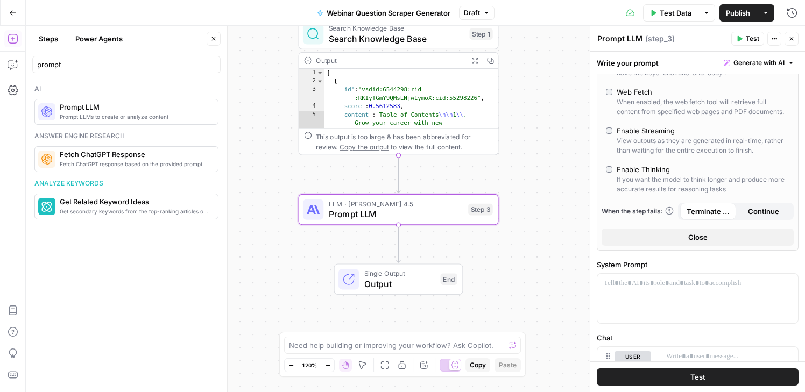
click at [639, 175] on div "Enable Thinking" at bounding box center [643, 169] width 53 height 11
type input "*"
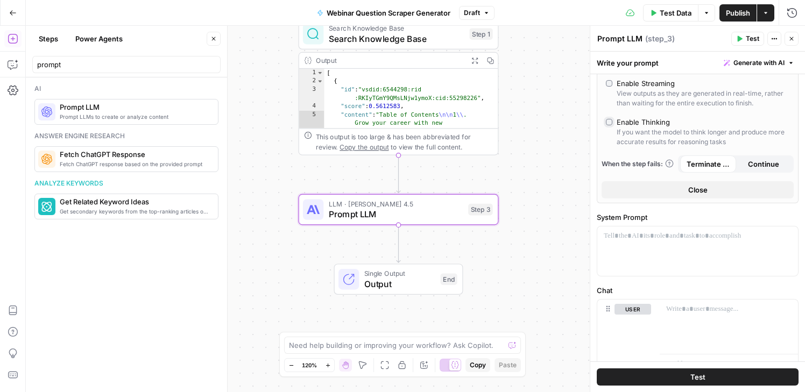
scroll to position [457, 0]
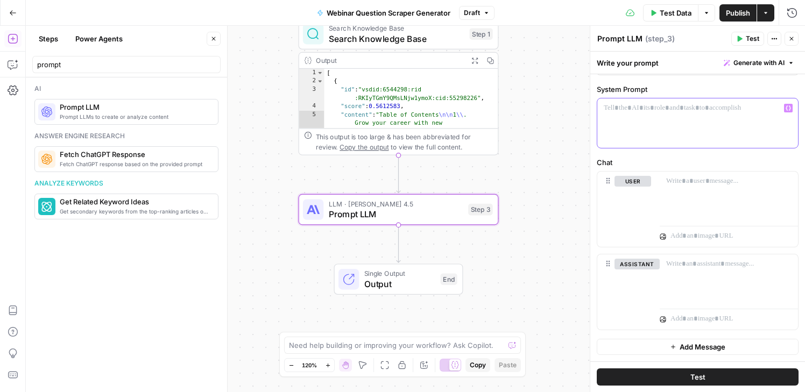
click at [650, 118] on div at bounding box center [697, 123] width 201 height 50
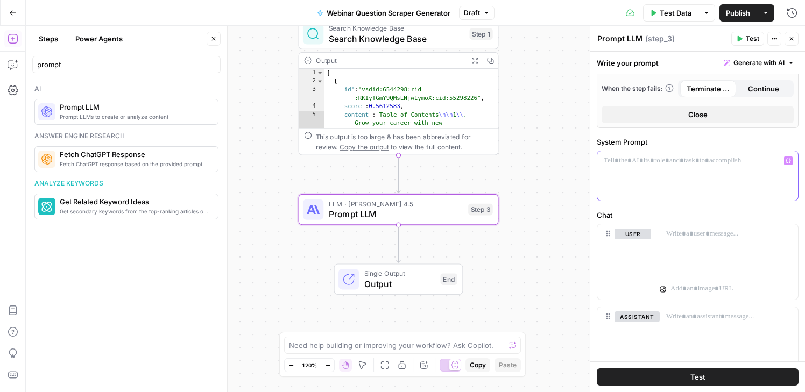
scroll to position [391, 0]
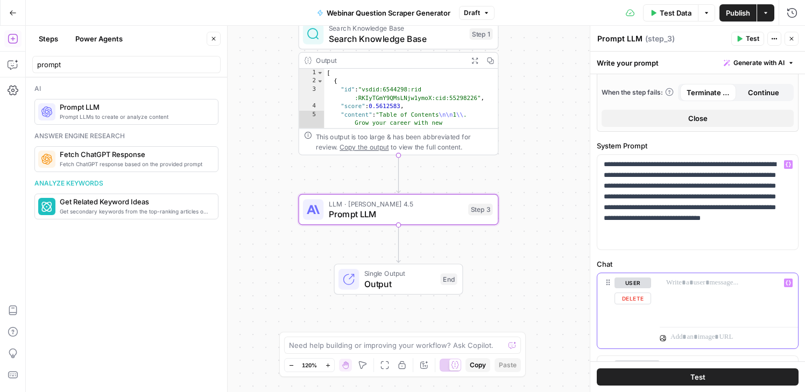
click at [688, 288] on p at bounding box center [728, 283] width 125 height 11
click at [786, 286] on icon "button" at bounding box center [788, 282] width 5 height 5
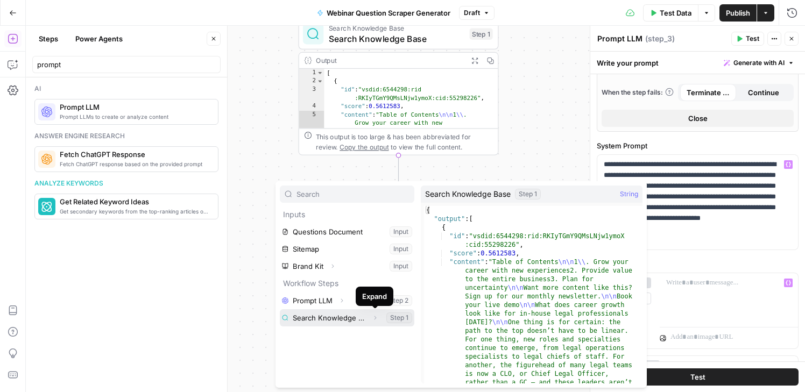
click at [375, 318] on icon "button" at bounding box center [375, 318] width 6 height 6
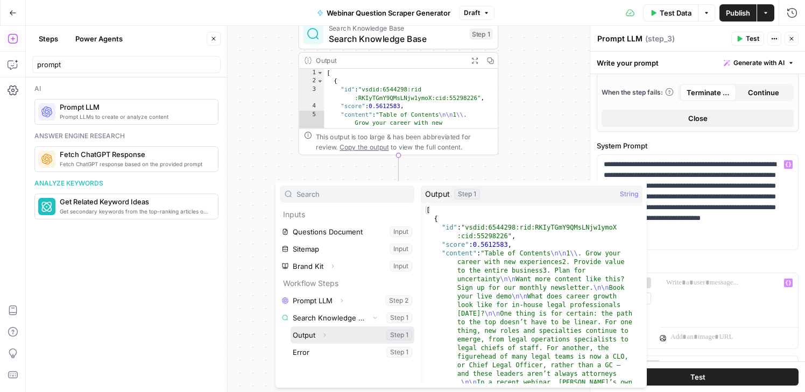
click at [356, 336] on button "Select variable Output" at bounding box center [353, 335] width 124 height 17
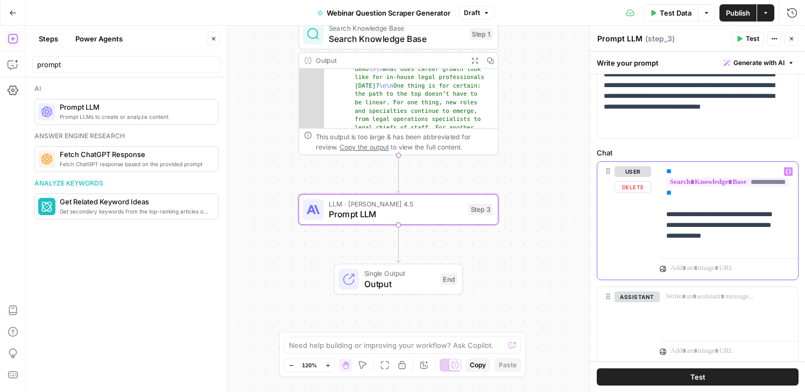
scroll to position [0, 13]
drag, startPoint x: 731, startPoint y: 248, endPoint x: 782, endPoint y: 249, distance: 51.1
click at [783, 249] on div "**********" at bounding box center [725, 208] width 130 height 92
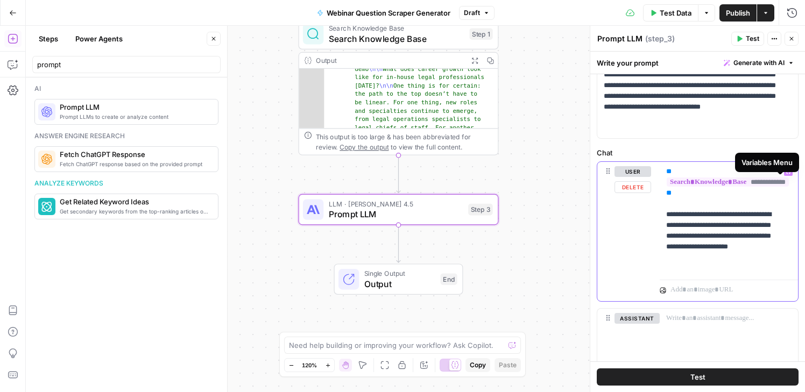
click at [786, 174] on icon "button" at bounding box center [788, 171] width 5 height 5
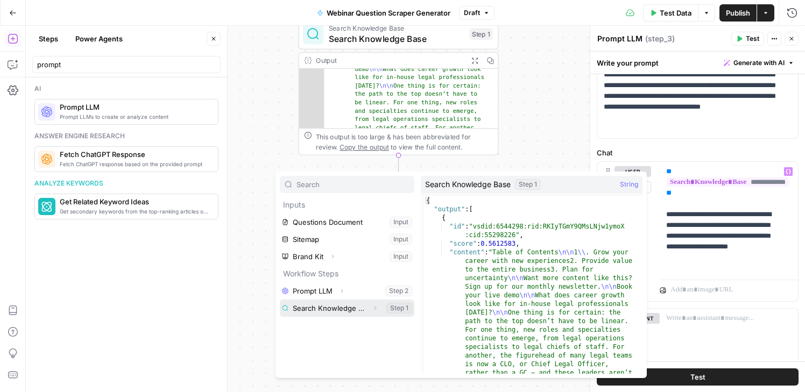
click at [342, 307] on button "Select variable Search Knowledge Base" at bounding box center [347, 308] width 135 height 17
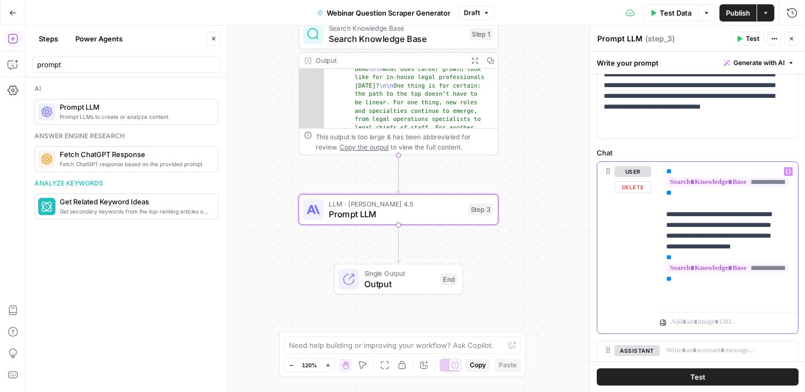
drag, startPoint x: 687, startPoint y: 279, endPoint x: 700, endPoint y: 295, distance: 20.6
click at [700, 295] on p "**********" at bounding box center [724, 230] width 117 height 129
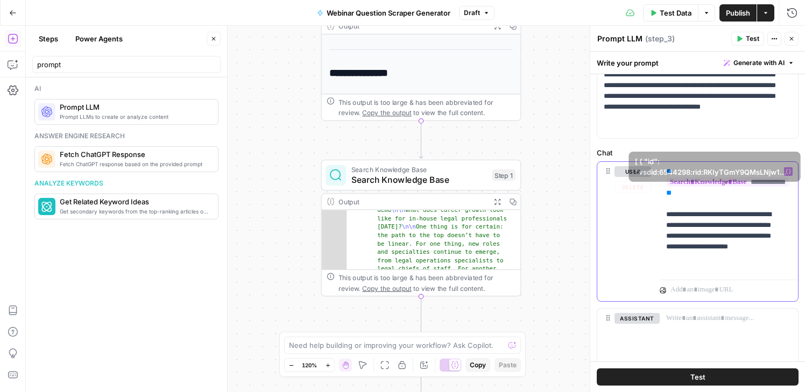
click at [786, 174] on icon "button" at bounding box center [788, 172] width 5 height 5
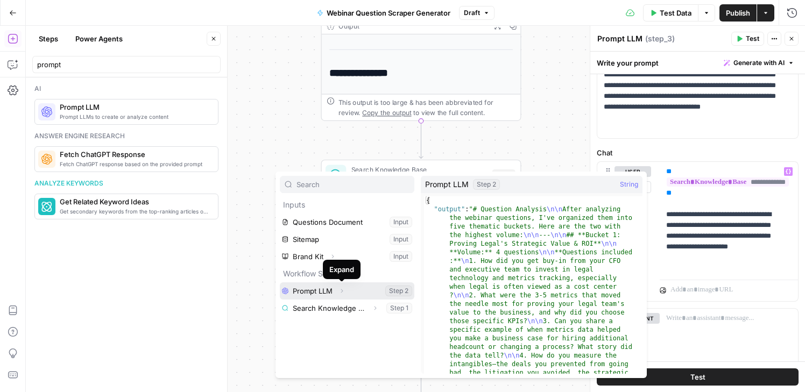
click at [342, 291] on icon "button" at bounding box center [342, 292] width 2 height 4
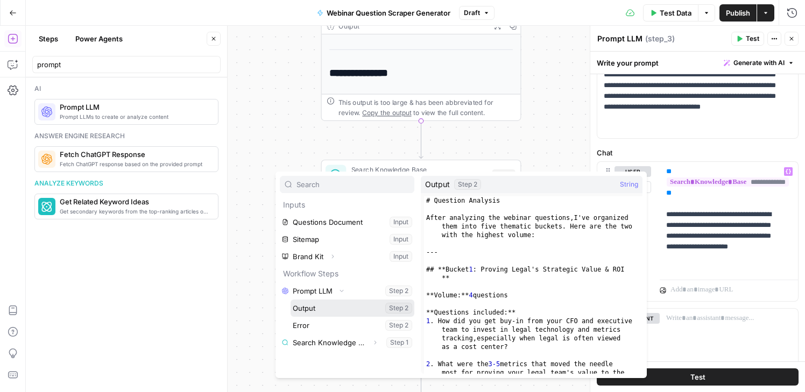
click at [345, 307] on button "Select variable Output" at bounding box center [353, 308] width 124 height 17
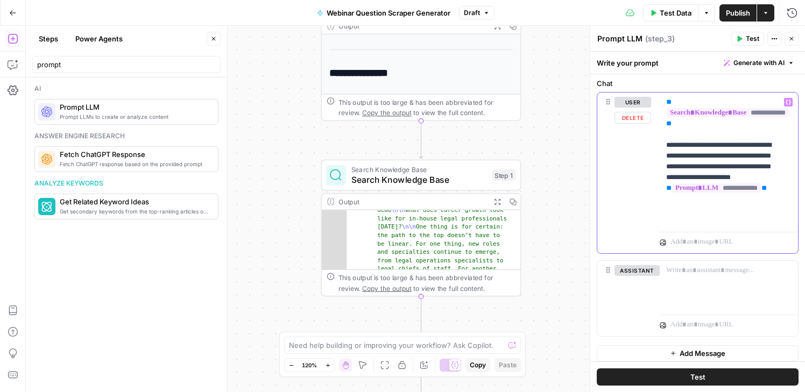
scroll to position [588, 0]
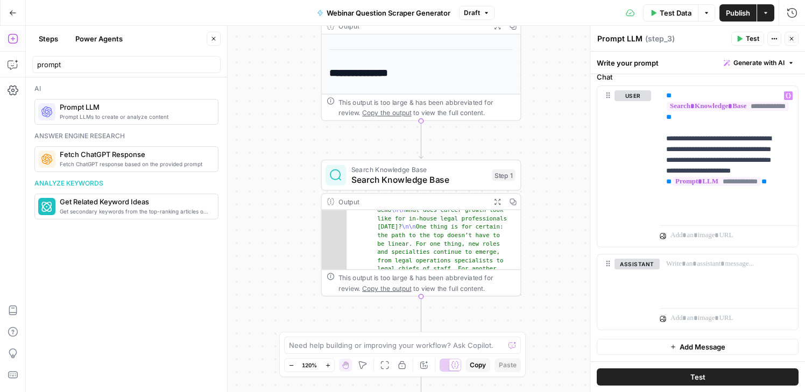
click at [701, 377] on button "Test" at bounding box center [698, 377] width 202 height 17
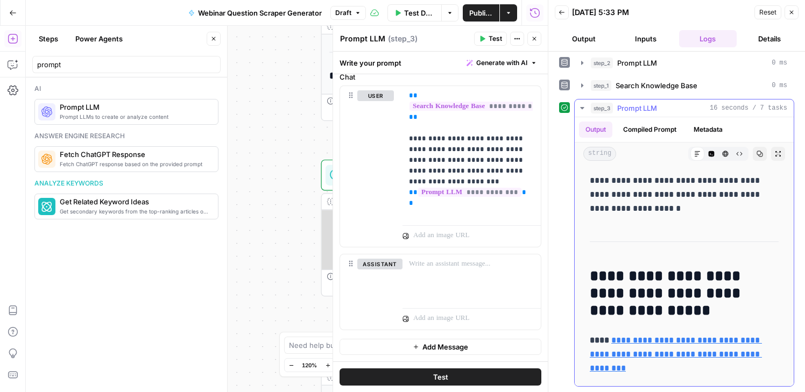
click at [655, 131] on button "Compiled Prompt" at bounding box center [650, 130] width 66 height 16
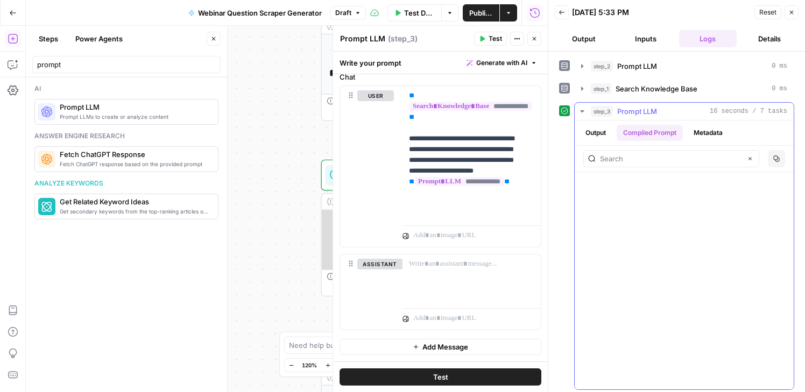
scroll to position [3258, 0]
